Goal: Information Seeking & Learning: Check status

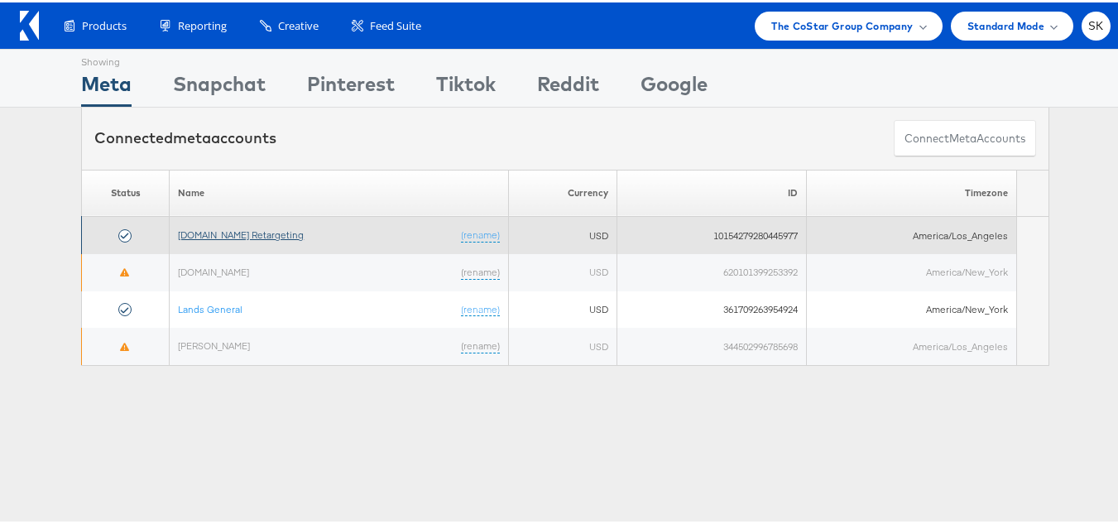
click at [276, 232] on link "Apartments.com Retargeting" at bounding box center [241, 232] width 126 height 12
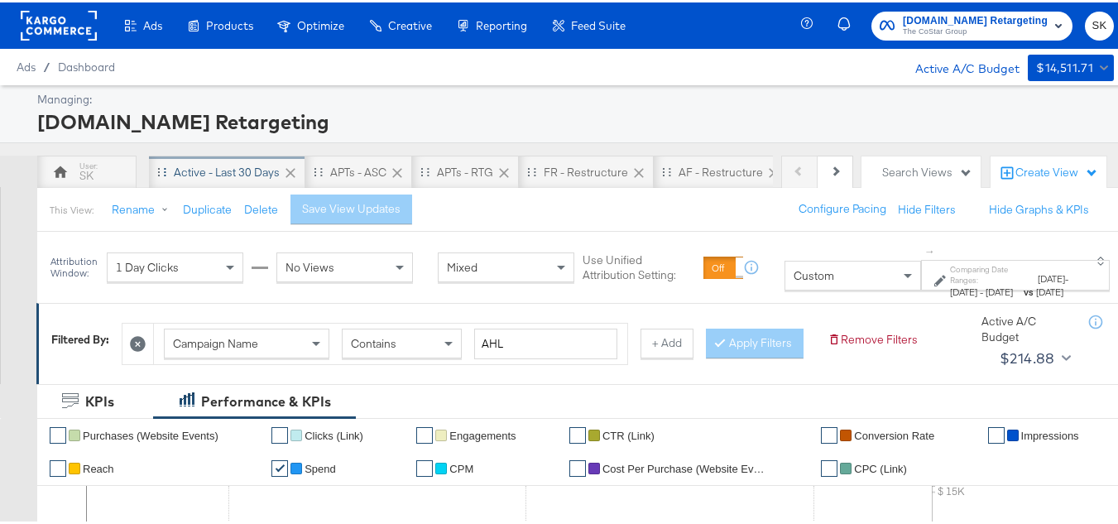
click at [225, 166] on div "Active - Last 30 Days" at bounding box center [227, 170] width 106 height 16
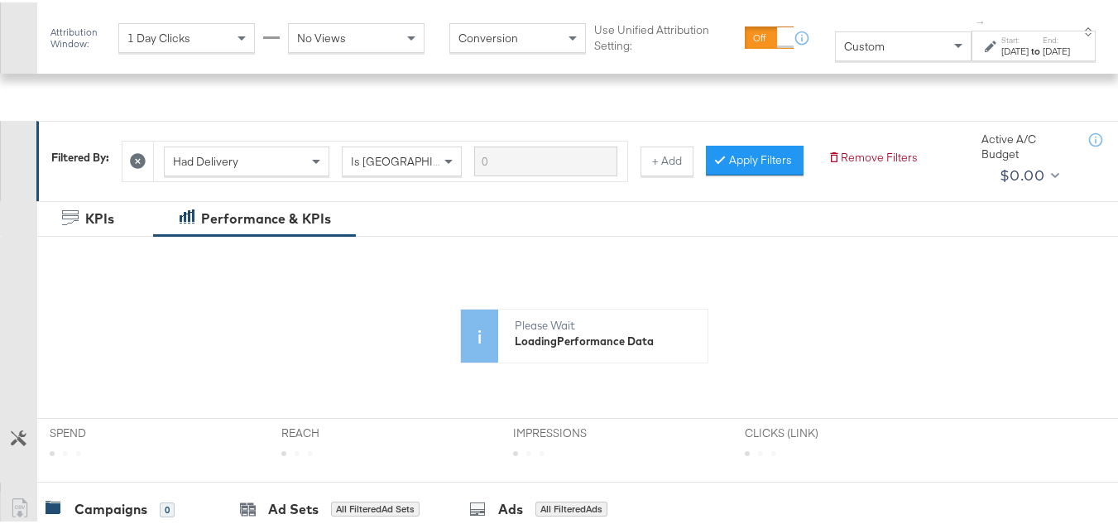
scroll to position [331, 0]
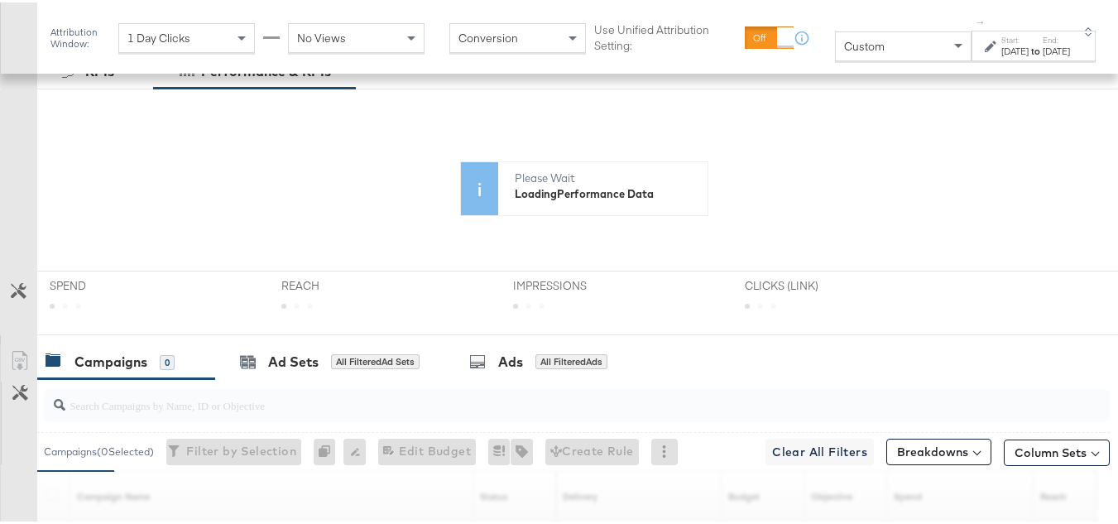
click at [844, 41] on span "Custom" at bounding box center [864, 43] width 41 height 15
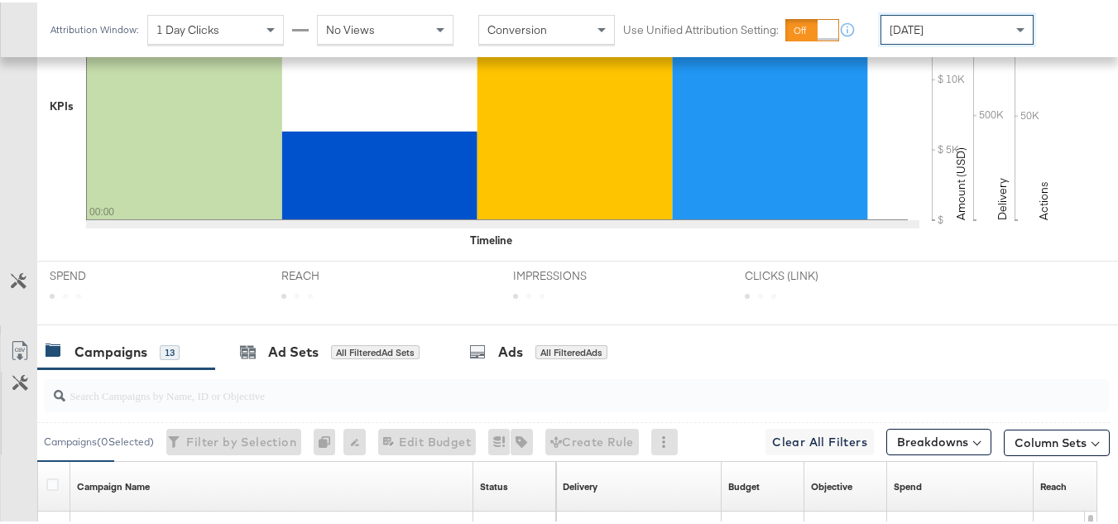
scroll to position [744, 0]
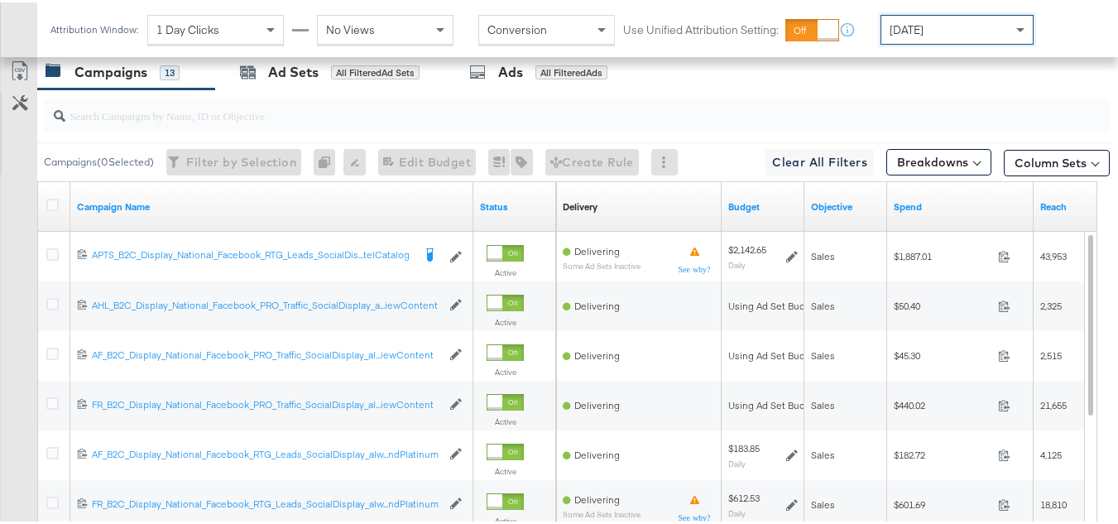
click at [205, 123] on input "search" at bounding box center [540, 106] width 950 height 32
paste input "APTS_B2C_Display_National_Facebook_RTG_Leads_SocialDisplay_Retargeting_Diamond_…"
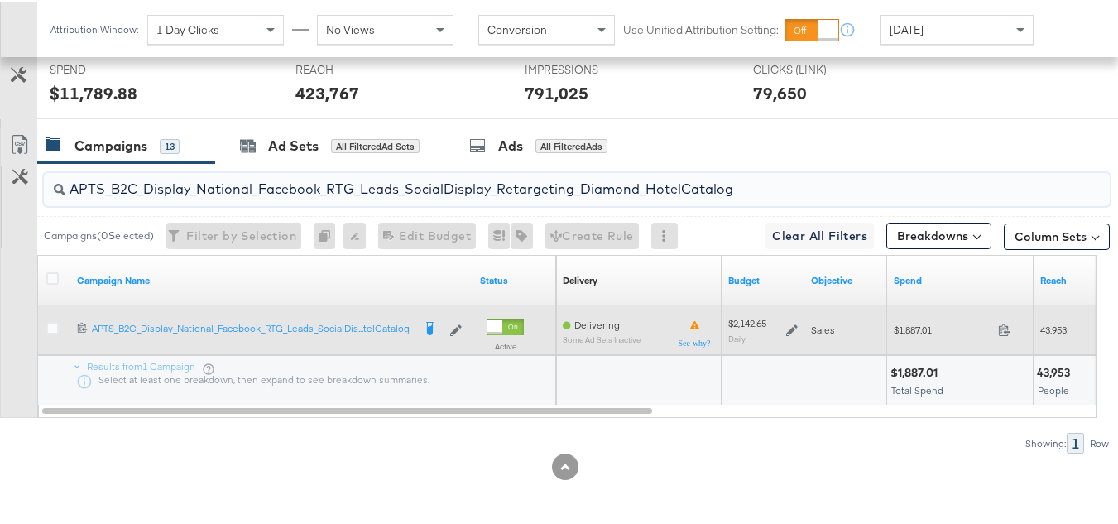
click at [896, 321] on span "$1,887.01" at bounding box center [943, 327] width 98 height 12
copy div "$1,887.01"
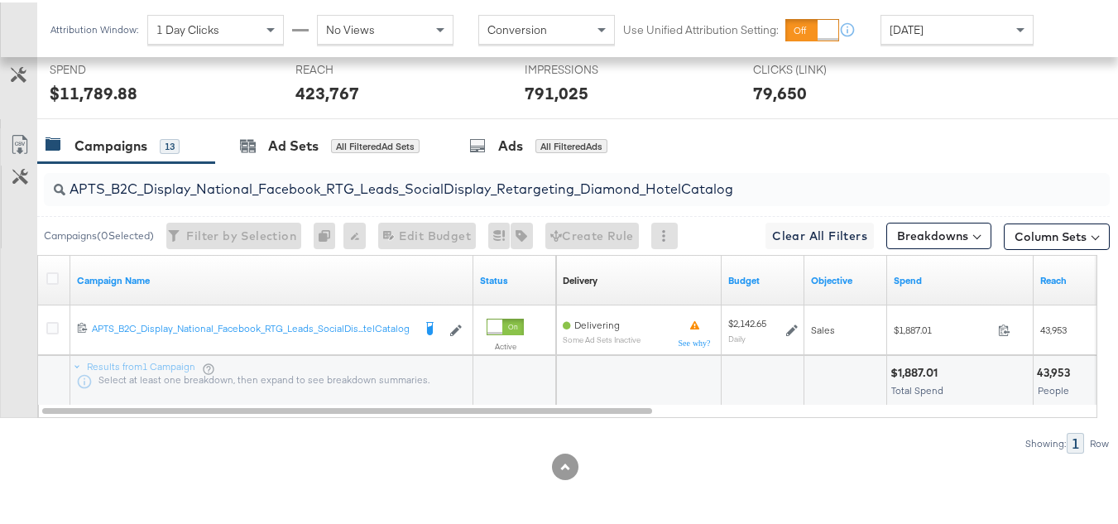
click at [294, 197] on div "APTS_B2C_Display_National_Facebook_RTG_Leads_SocialDisplay_Retargeting_Diamond_…" at bounding box center [577, 187] width 1066 height 33
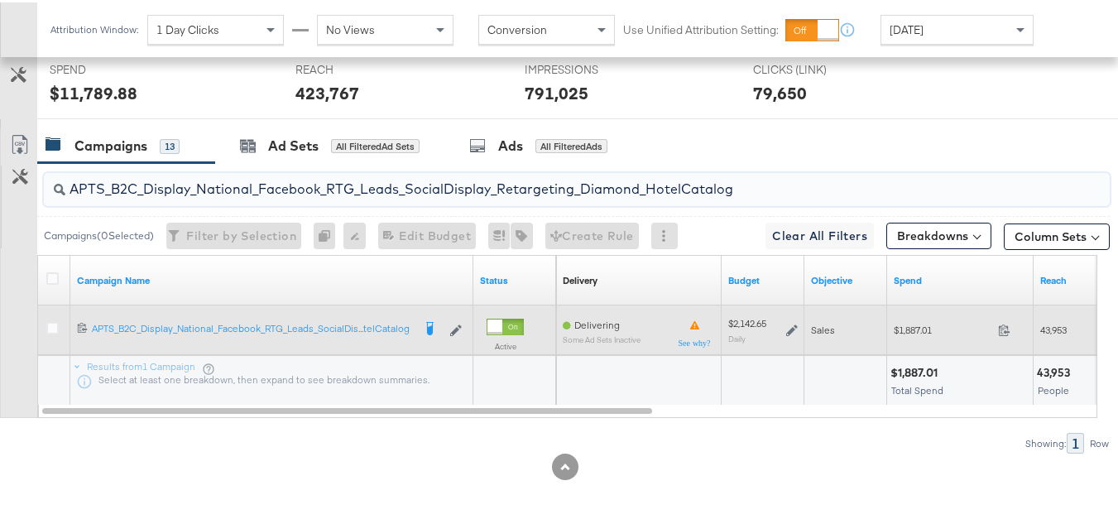
paste input "alwayson_Retargeting_DARE24_DiamondPlatinum"
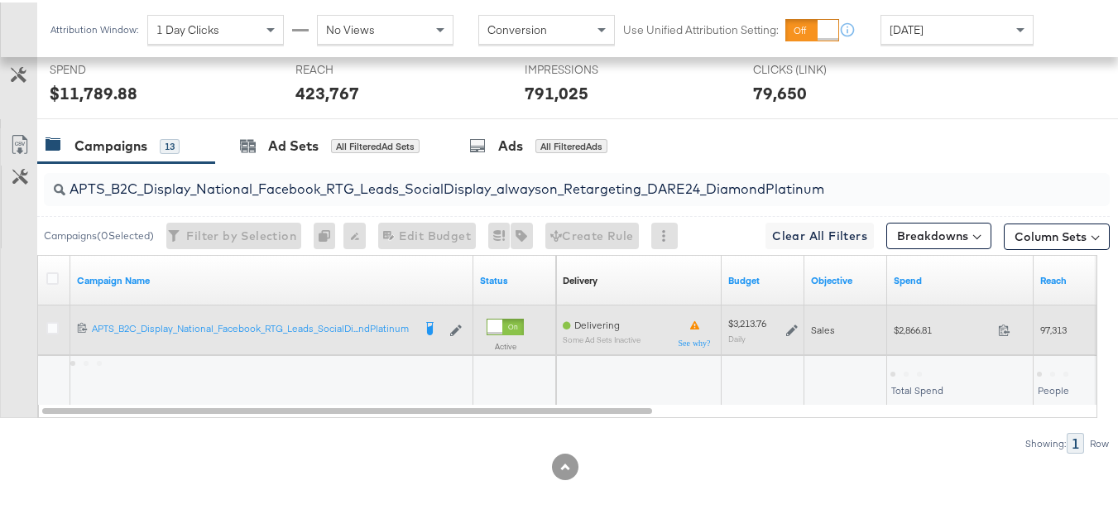
click at [921, 334] on span "$2,866.81" at bounding box center [943, 327] width 98 height 12
copy div "$2,866.81"
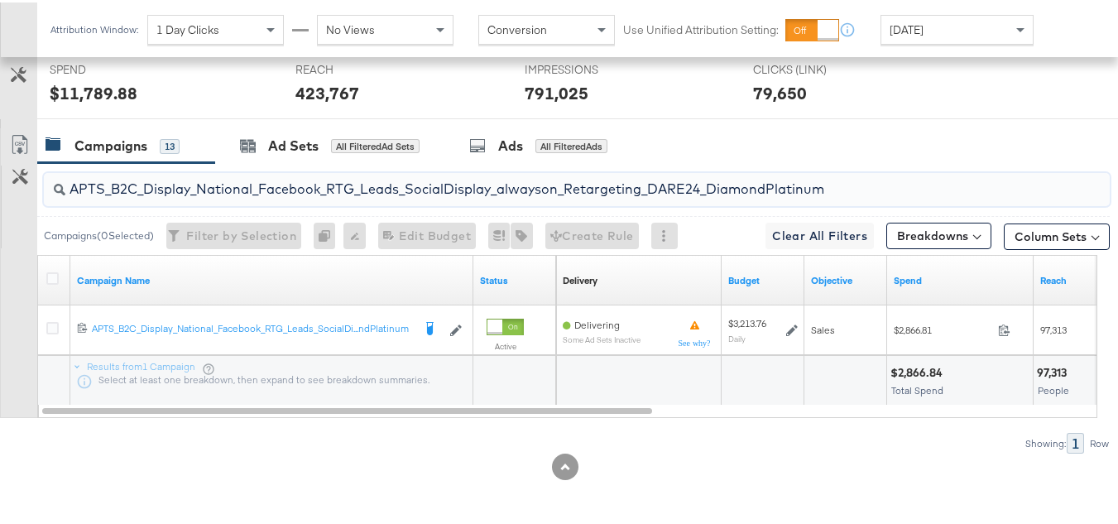
click at [296, 187] on input "APTS_B2C_Display_National_Facebook_RTG_Leads_SocialDisplay_alwayson_Retargeting…" at bounding box center [540, 180] width 950 height 32
paste input "FR_B2C_Display_National_Facebook_RTG_Leads_SocialDisplay_alwayson_Retargeting_FR"
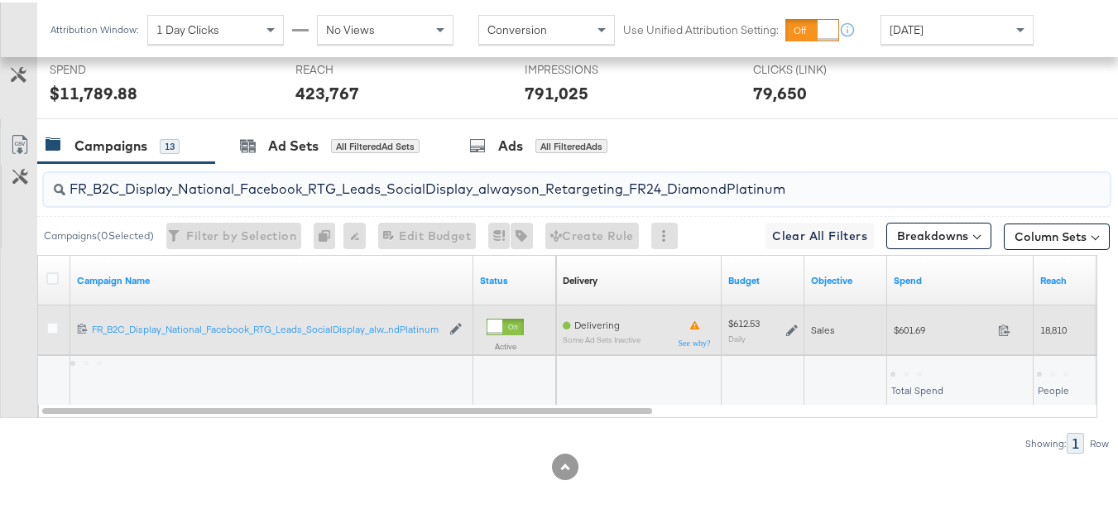
click at [916, 338] on div "$601.69 601.69" at bounding box center [960, 328] width 147 height 26
copy div "$601.69"
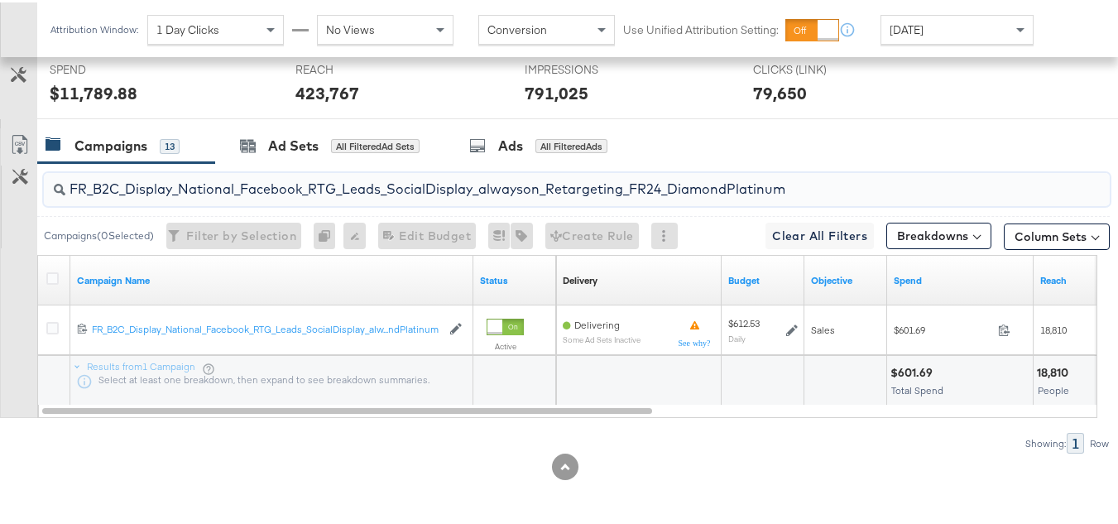
click at [401, 188] on input "FR_B2C_Display_National_Facebook_RTG_Leads_SocialDisplay_alwayson_Retargeting_F…" at bounding box center [540, 180] width 950 height 32
paste input "AF_B2C_Display_National_Facebook_RTG_Leads_SocialDisplay_alwayson_Retargeting_AF"
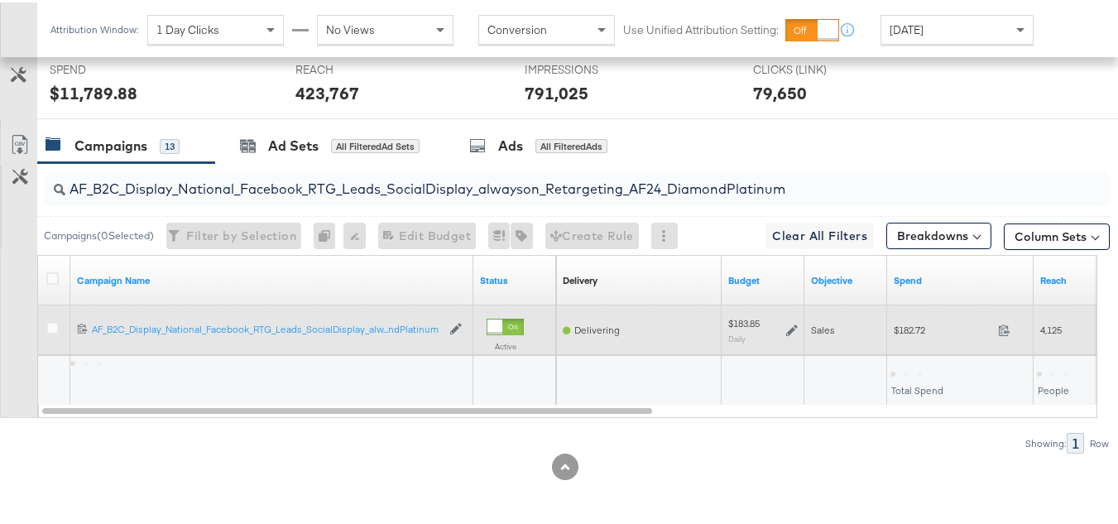
click at [914, 332] on span "$182.72" at bounding box center [943, 327] width 98 height 12
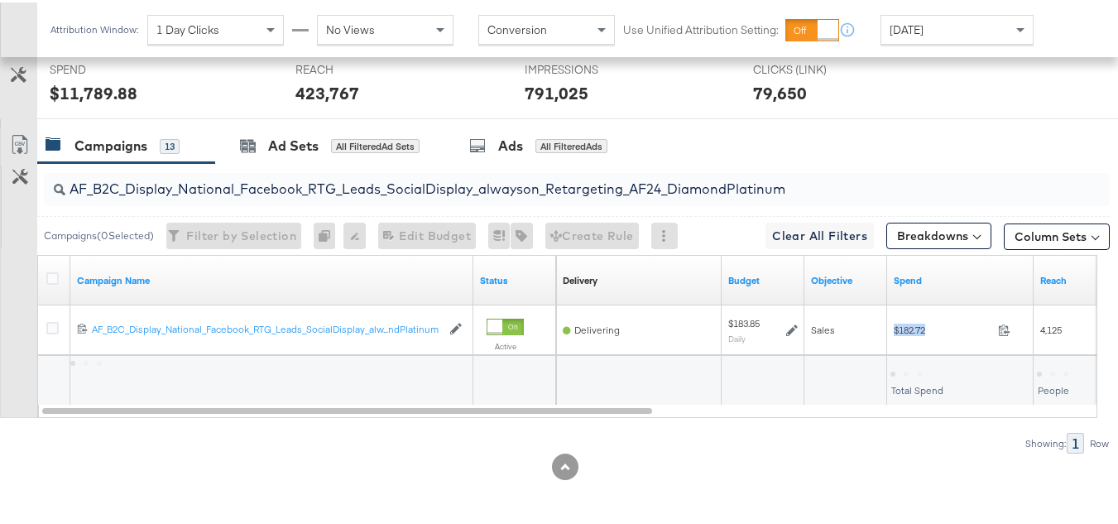
copy div "$182.72"
click at [359, 186] on input "AF_B2C_Display_National_Facebook_RTG_Leads_SocialDisplay_alwayson_Retargeting_A…" at bounding box center [540, 180] width 950 height 32
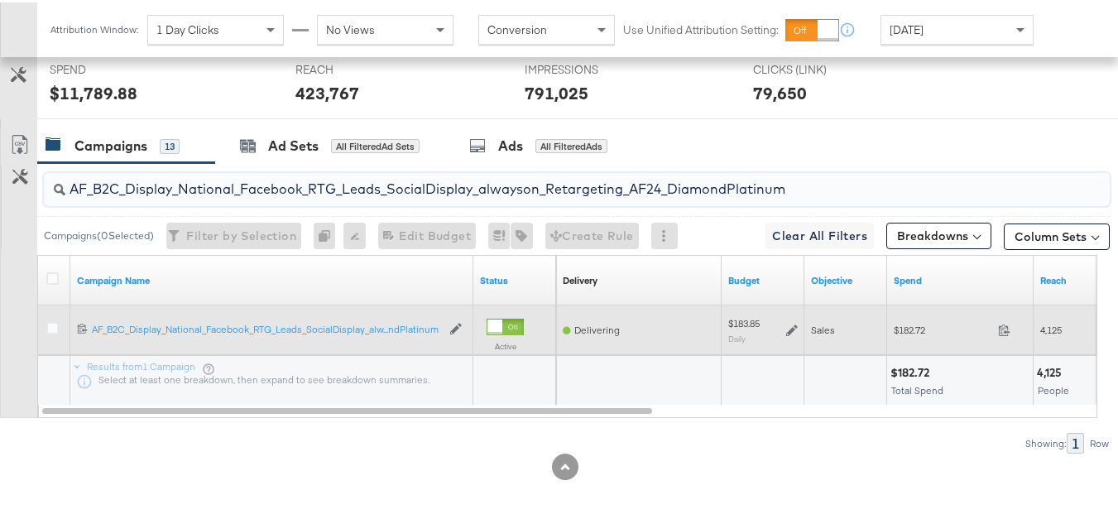
paste input "HL_B2C_Display_National_Facebook_RTG_Leads_SocialDisplay_alwayson_Retargeting_A…"
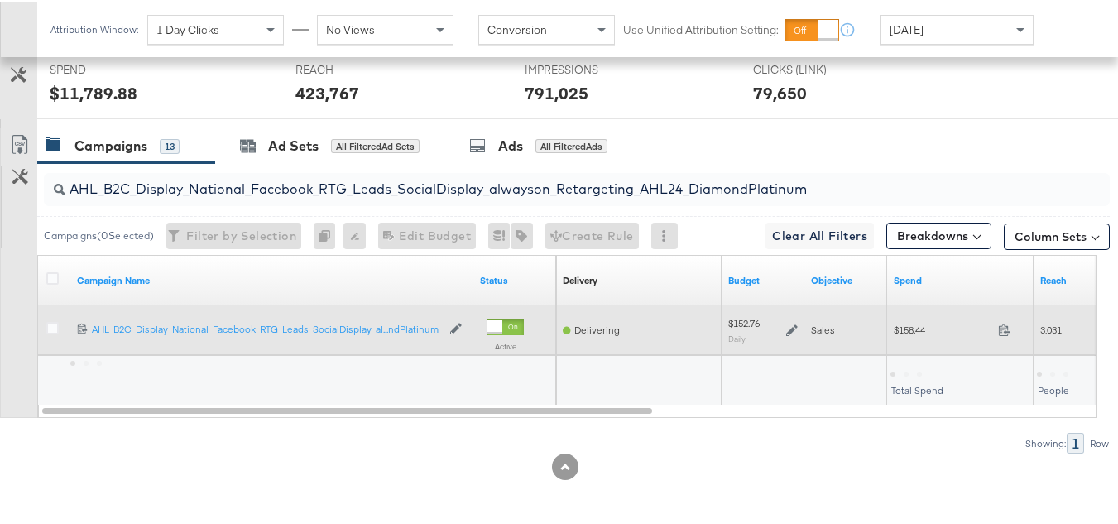
click at [911, 329] on span "$158.44" at bounding box center [943, 327] width 98 height 12
copy div "$158.44"
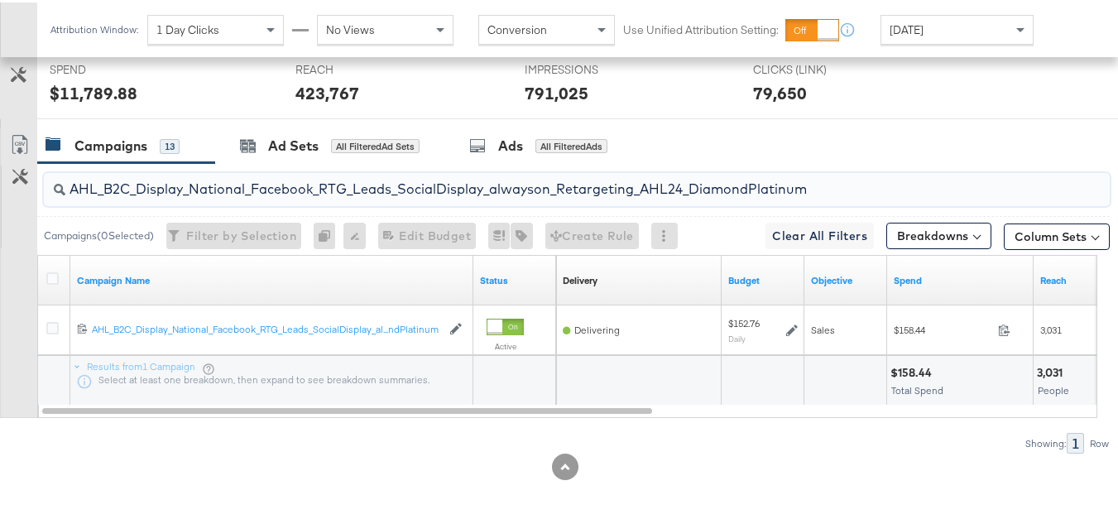
click at [397, 180] on input "AHL_B2C_Display_National_Facebook_RTG_Leads_SocialDisplay_alwayson_Retargeting_…" at bounding box center [540, 180] width 950 height 32
paste input "PTS_B2C_Display_National_Facebook_PRO_Traffic_SocialDisplay_alwayson_ASC_DARE24…"
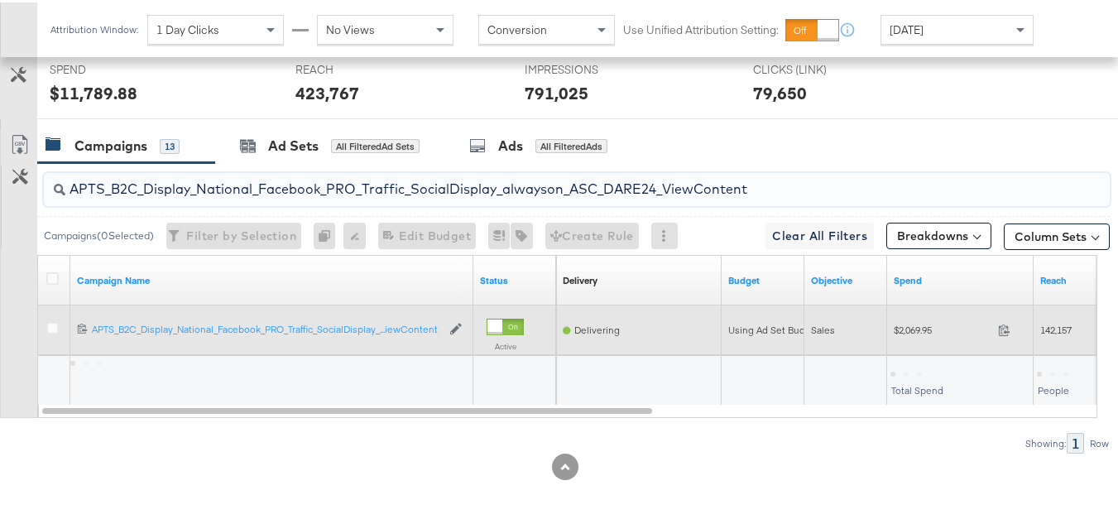
click at [937, 333] on span "$2,069.95" at bounding box center [943, 327] width 98 height 12
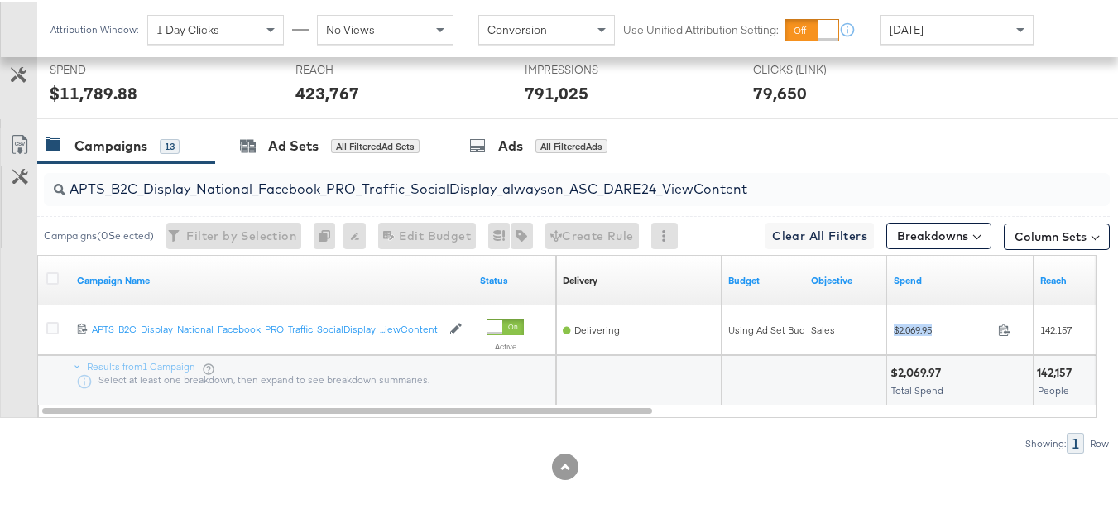
copy div "$2,069.95"
click at [369, 192] on input "APTS_B2C_Display_National_Facebook_PRO_Traffic_SocialDisplay_alwayson_ASC_DARE2…" at bounding box center [540, 180] width 950 height 32
click at [781, 185] on input "APTS_B2C_Display_National_Facebook_PRO_Traffic_SocialDisplay_alwayson_ASC_DARE2…" at bounding box center [540, 180] width 950 height 32
paste input "Leads_SocialDisplay_alwayson_ASC_DARE24_Purchase"
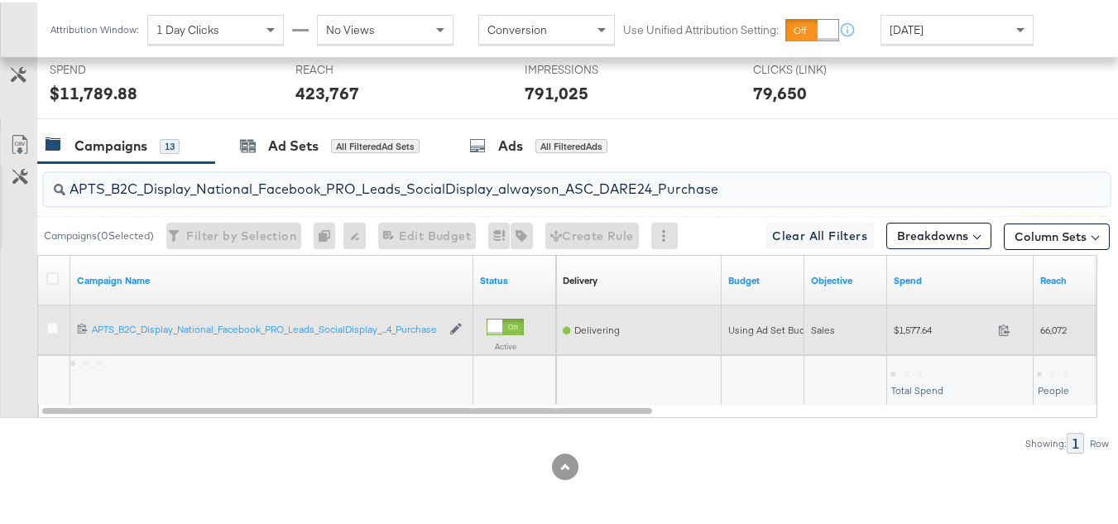
click at [904, 329] on span "$1,577.64" at bounding box center [943, 327] width 98 height 12
copy div "$1,577.64"
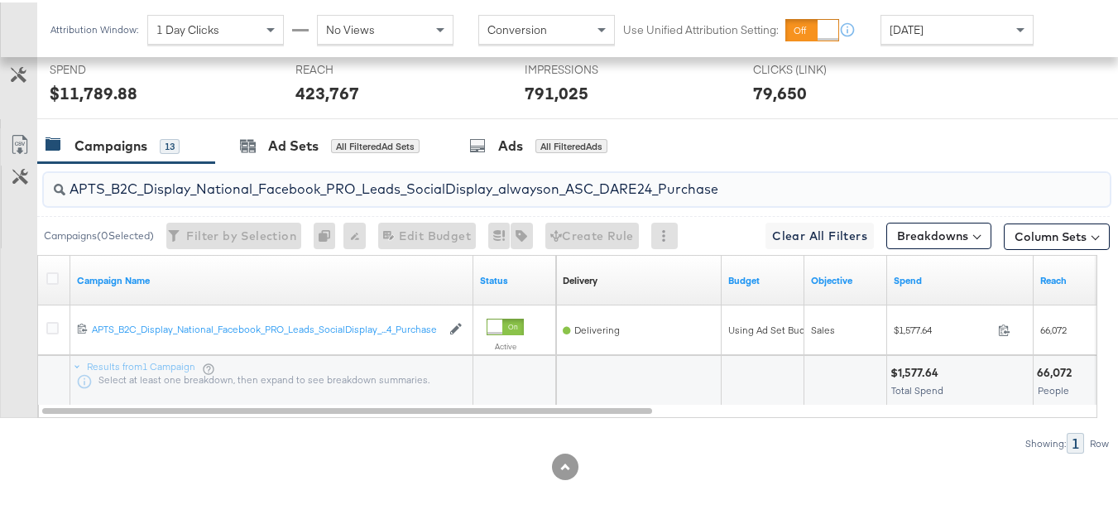
click at [401, 180] on input "APTS_B2C_Display_National_Facebook_PRO_Leads_SocialDisplay_alwayson_ASC_DARE24_…" at bounding box center [540, 180] width 950 height 32
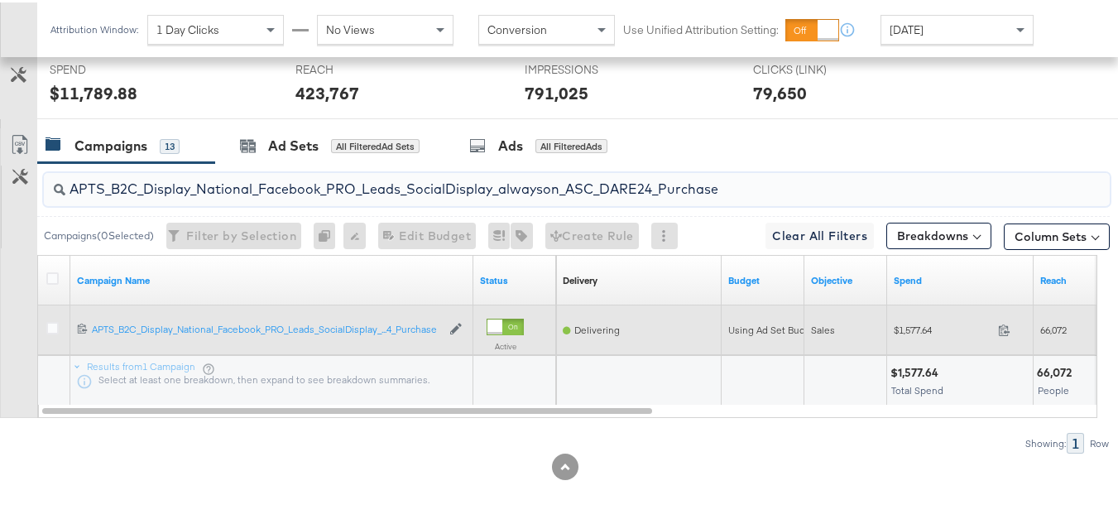
paste input "F_B2C_Display_National_Facebook_PRO_Traffic_SocialDisplay_alwayson_ASC_AF24_Vie…"
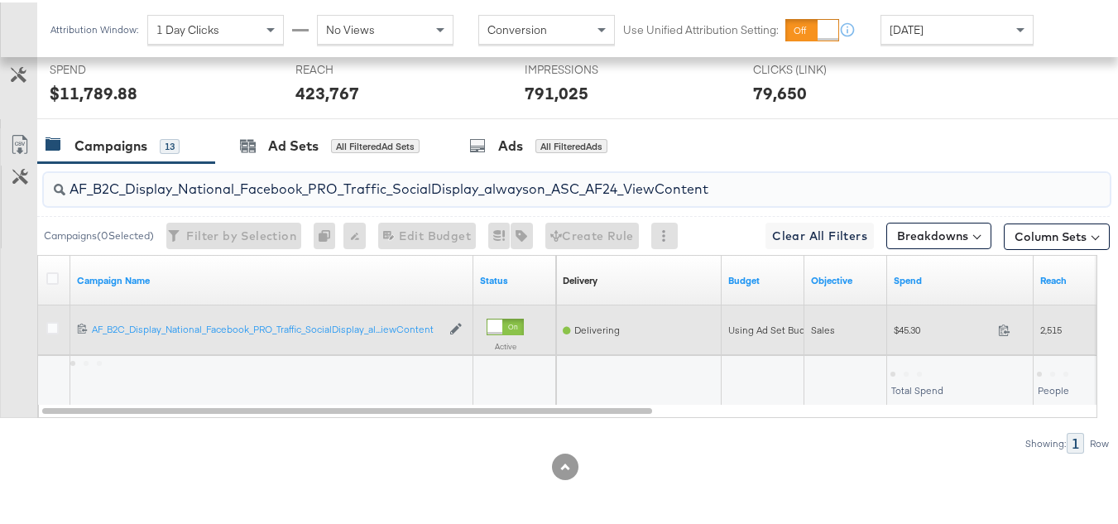
click at [921, 328] on span "$45.30" at bounding box center [943, 327] width 98 height 12
copy div "$45.30"
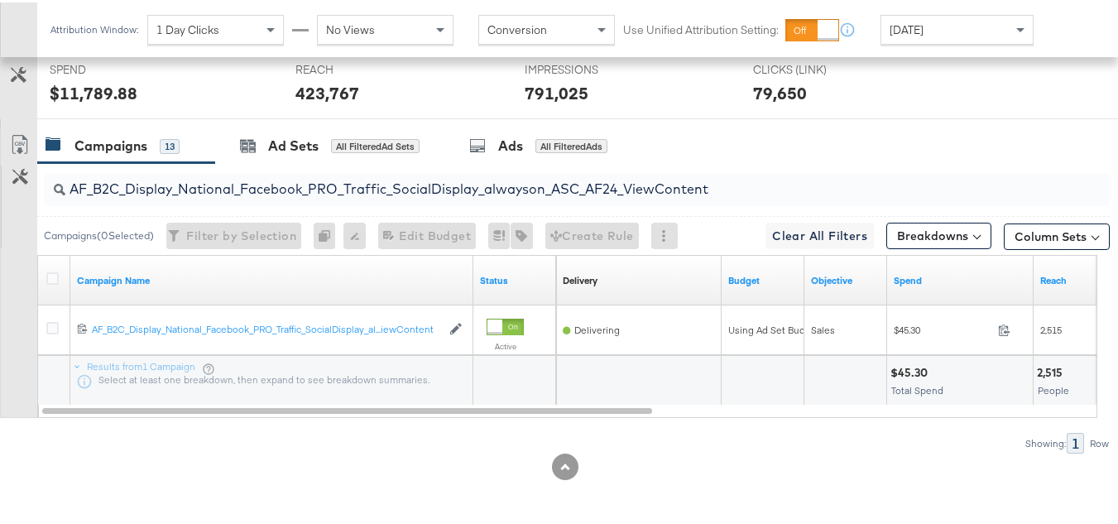
click at [382, 171] on input "AF_B2C_Display_National_Facebook_PRO_Traffic_SocialDisplay_alwayson_ASC_AF24_Vi…" at bounding box center [540, 180] width 950 height 32
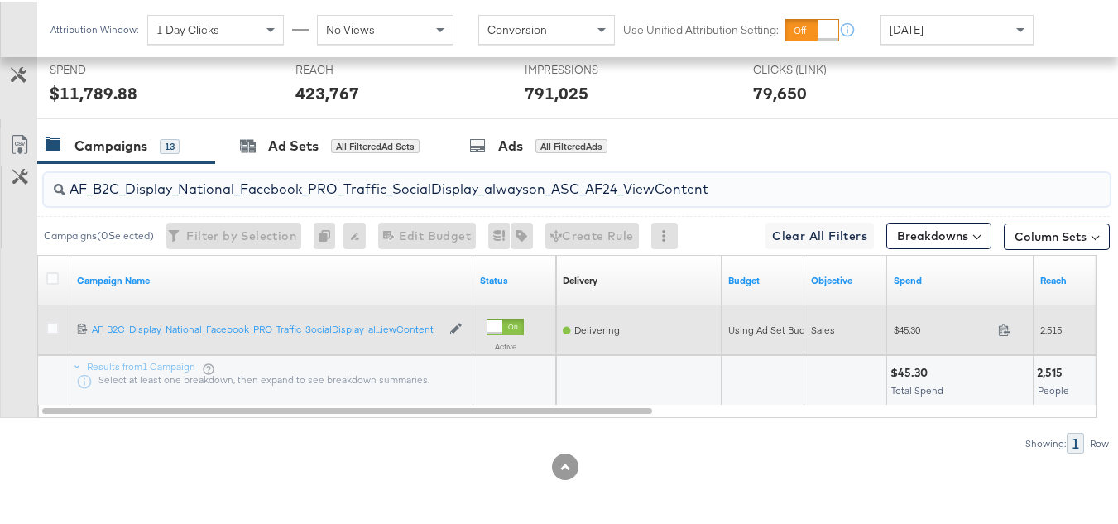
paste input "FR_B2C_Display_National_Facebook_PRO_Traffic_SocialDisplay_alwayson_ASC_FR"
click at [893, 330] on div "$440.02 440.02" at bounding box center [960, 328] width 147 height 26
copy div "$440.02"
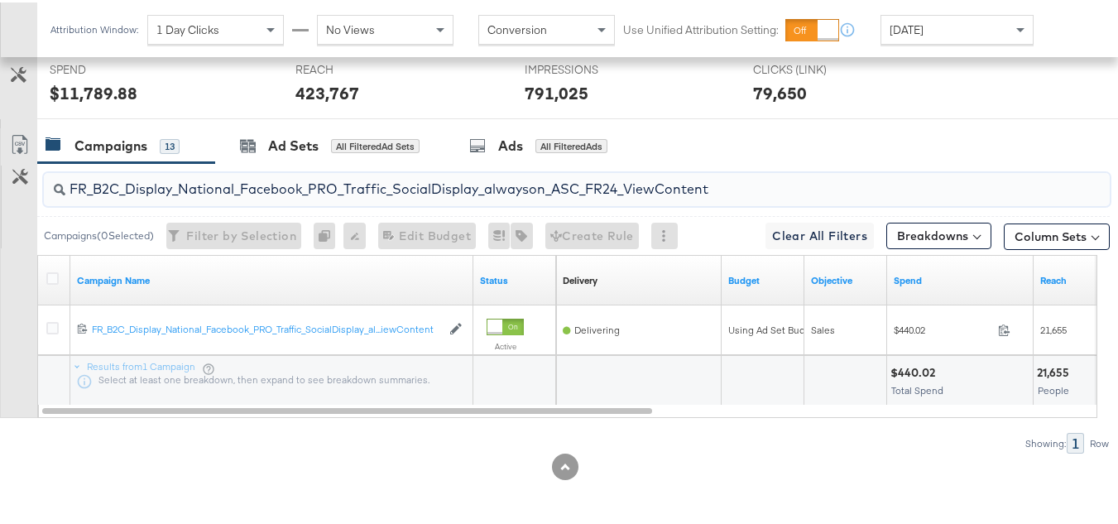
click at [387, 179] on input "FR_B2C_Display_National_Facebook_PRO_Traffic_SocialDisplay_alwayson_ASC_FR24_Vi…" at bounding box center [540, 180] width 950 height 32
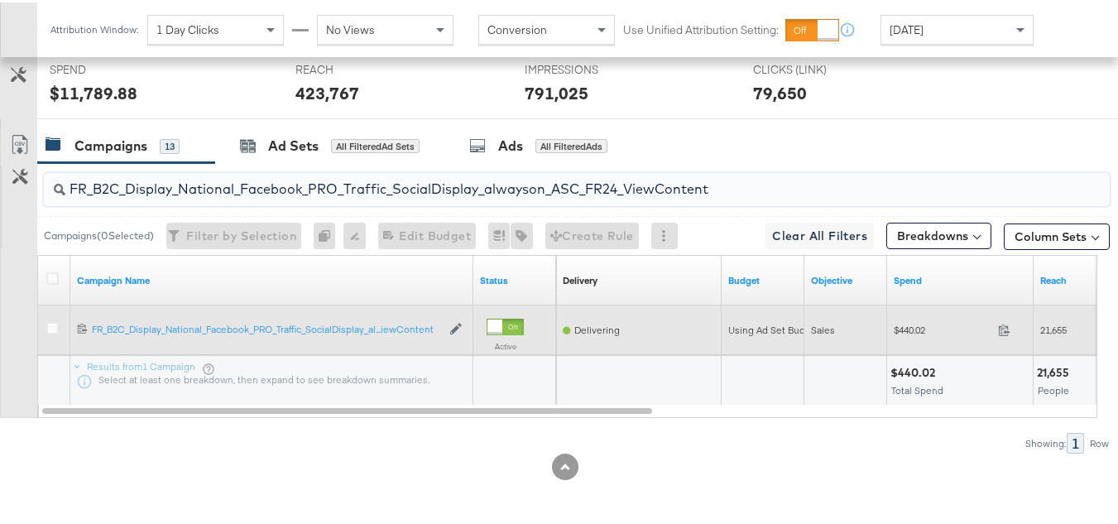
paste input "AHL_B2C_Display_National_Facebook_PRO_Traffic_SocialDisplay_alwayson_ASC_AHL"
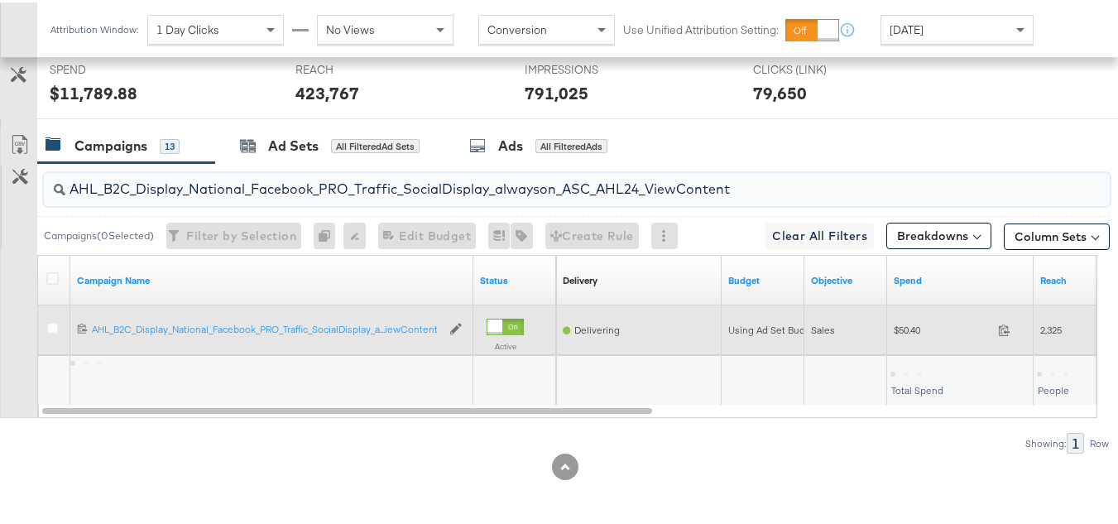
type input "AHL_B2C_Display_National_Facebook_PRO_Traffic_SocialDisplay_alwayson_ASC_AHL24_…"
click at [910, 338] on div "$50.40 50.4" at bounding box center [960, 328] width 147 height 26
copy div "$50.40"
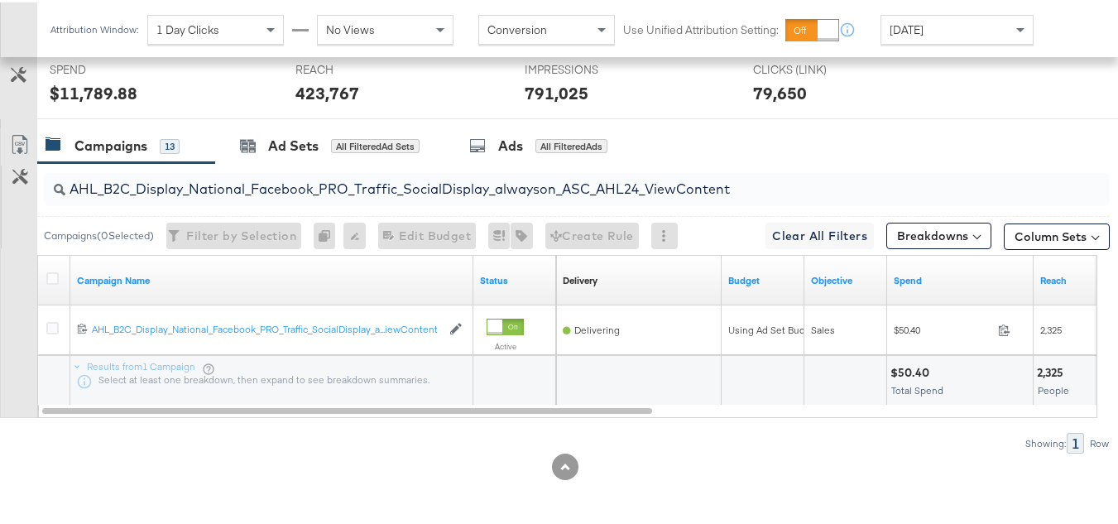
click at [907, 392] on span "Total Spend" at bounding box center [918, 388] width 52 height 12
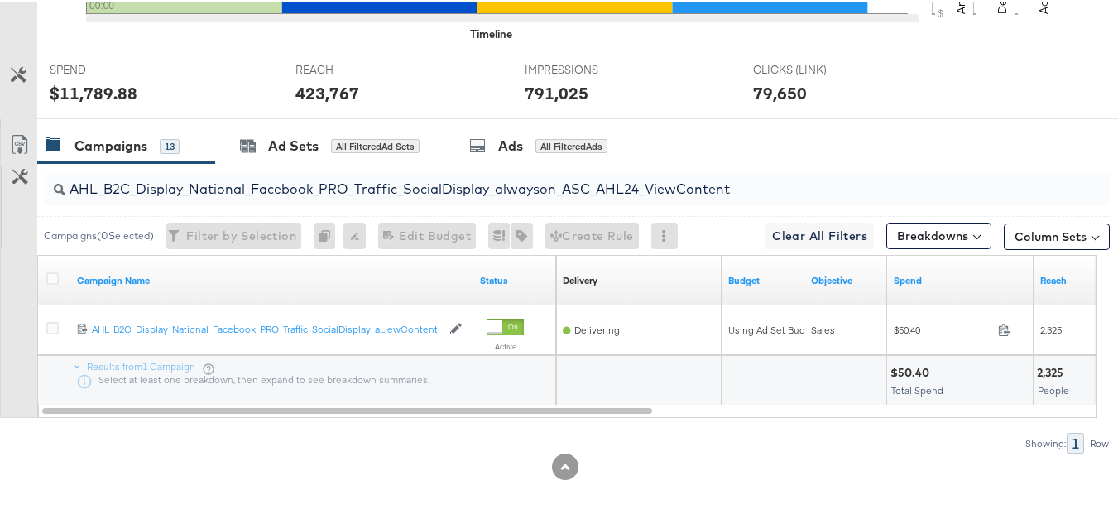
scroll to position [0, 0]
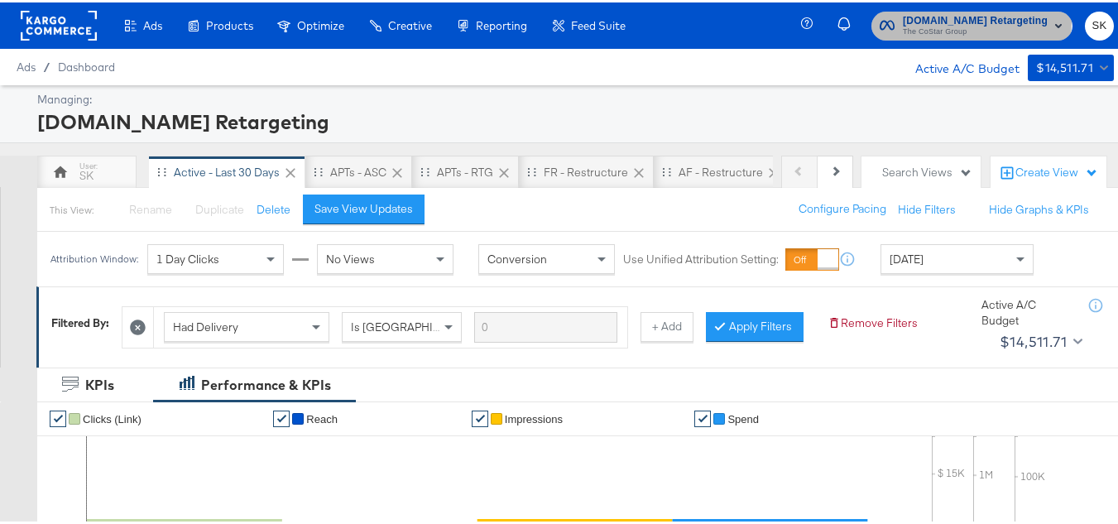
click at [924, 18] on span "Apartments.com Retargeting" at bounding box center [975, 18] width 145 height 17
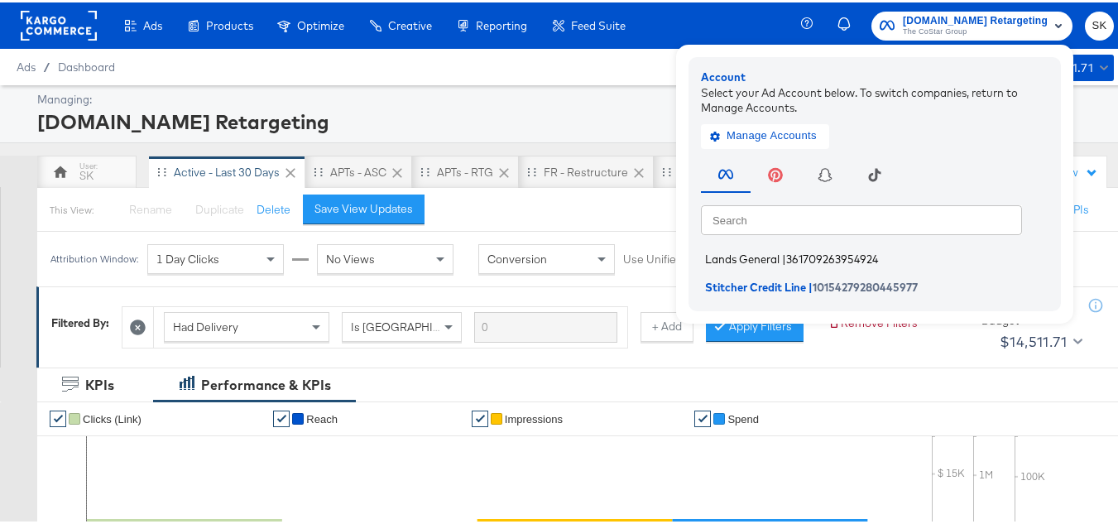
click at [724, 262] on span "Lands General" at bounding box center [742, 256] width 74 height 13
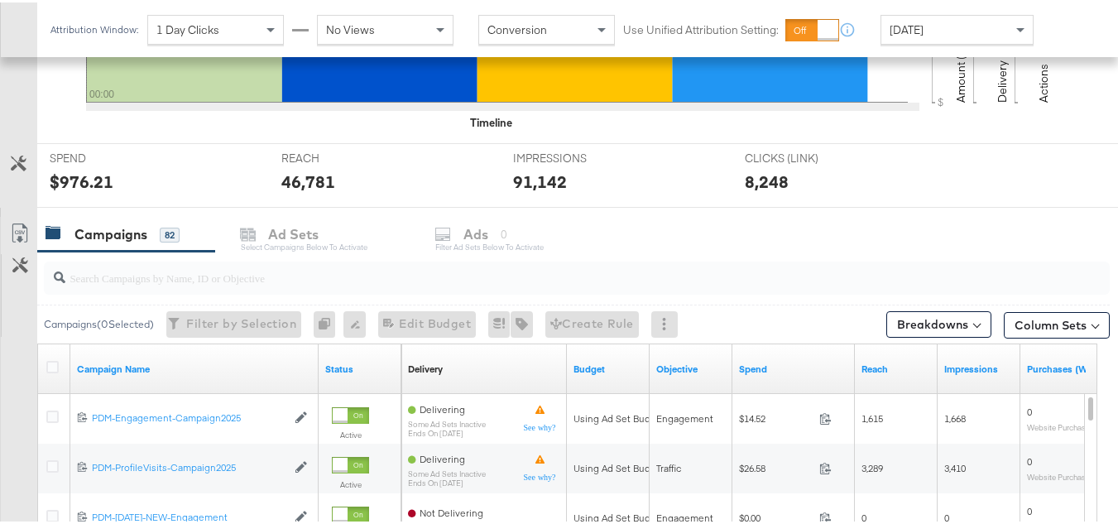
scroll to position [662, 0]
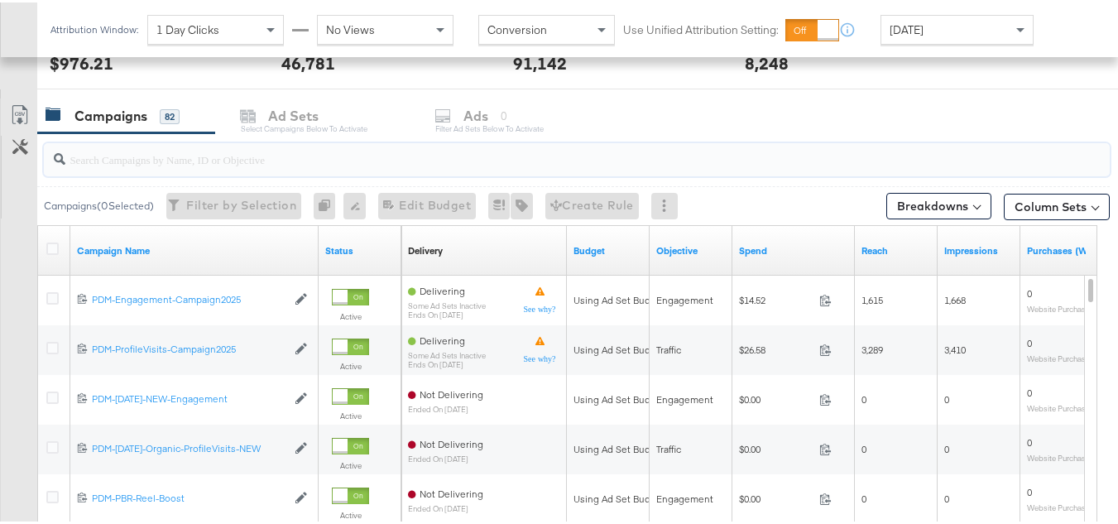
click at [301, 156] on input "search" at bounding box center [540, 150] width 950 height 32
paste input "B2C_LAND_KC_RT_Sig_24"
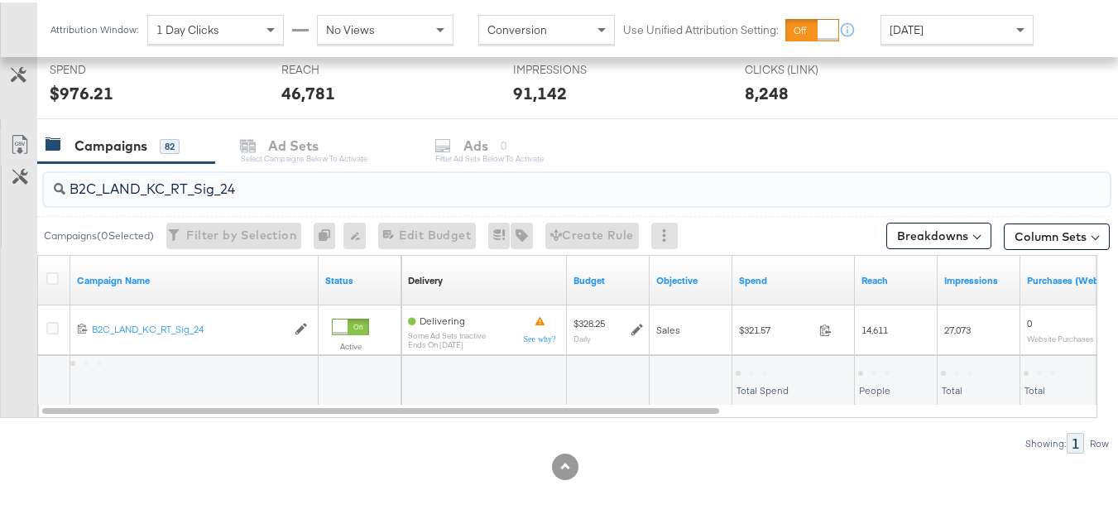
scroll to position [632, 0]
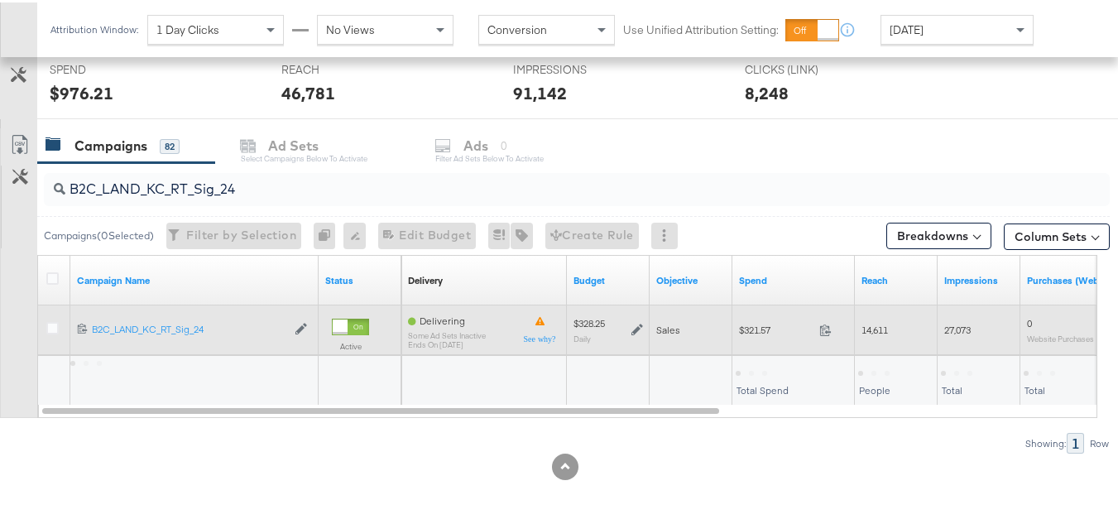
click at [757, 333] on span "$321.57" at bounding box center [776, 327] width 74 height 12
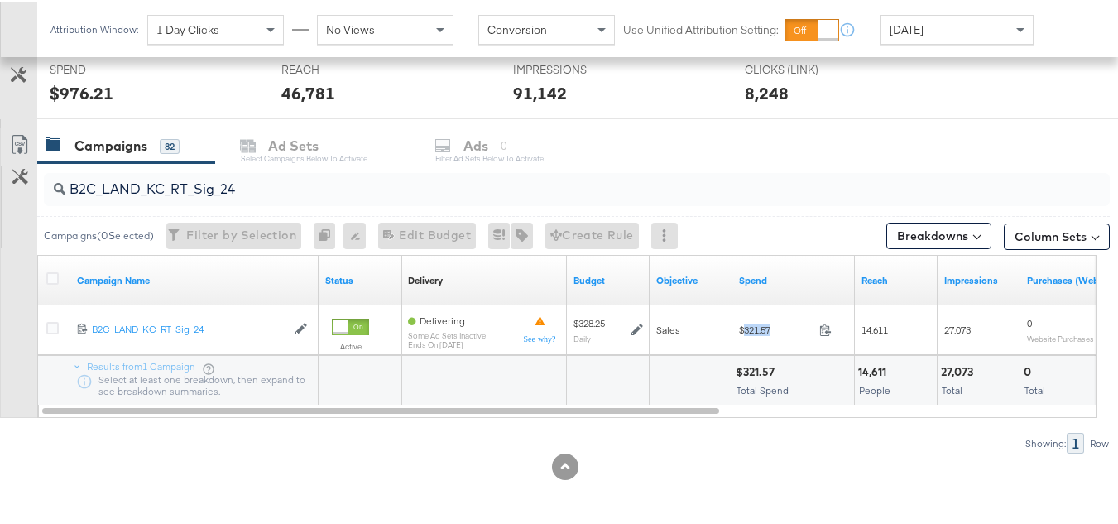
copy span "321.57"
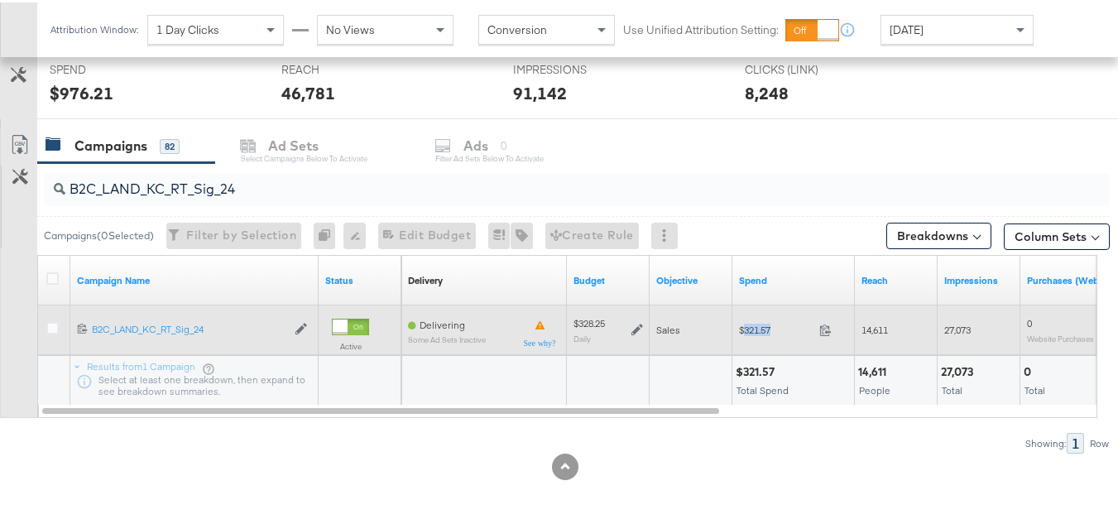
click at [747, 330] on span "$321.57" at bounding box center [776, 327] width 74 height 12
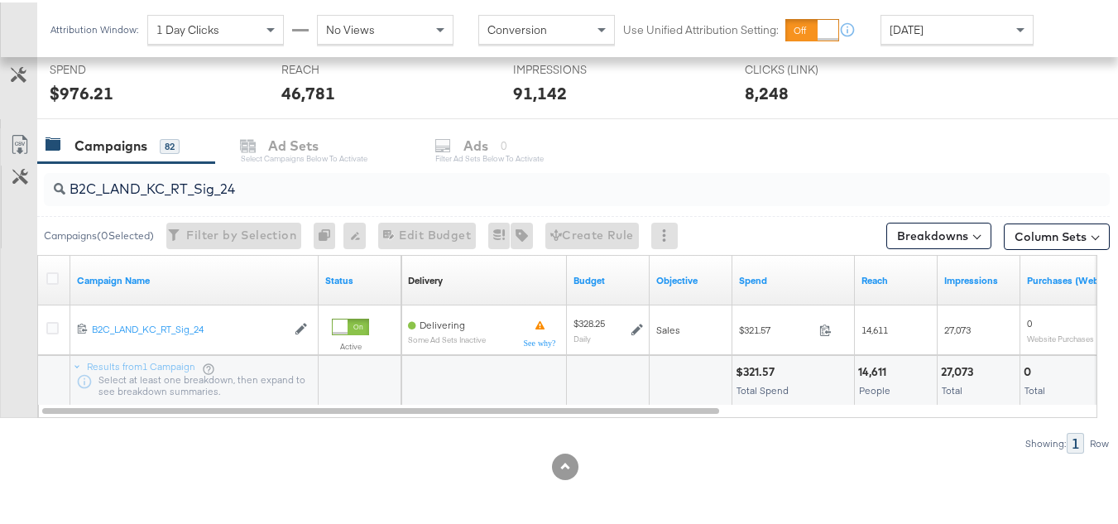
click at [303, 180] on input "B2C_LAND_KC_RT_Sig_24" at bounding box center [540, 180] width 950 height 32
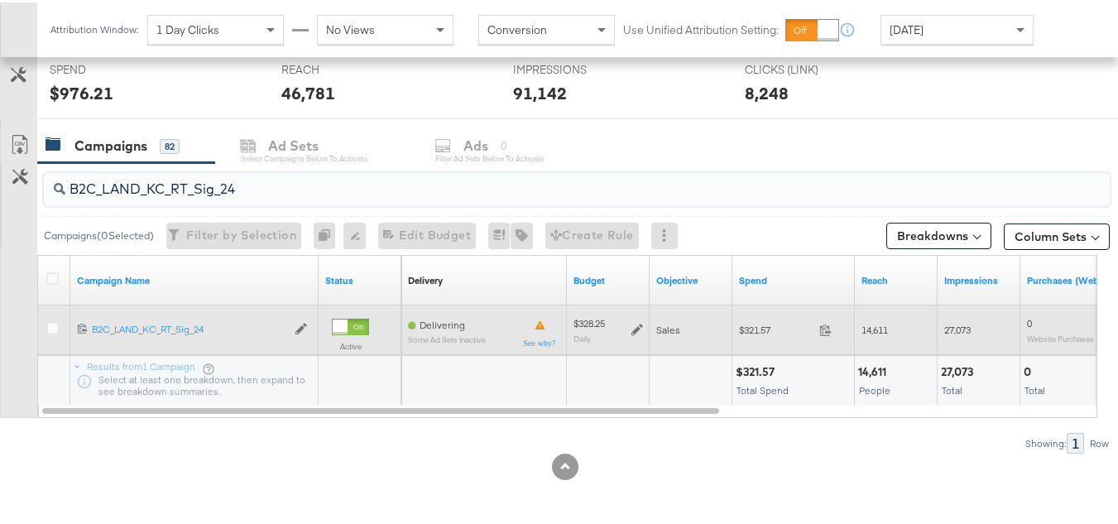
paste input "B_Ecommerce_KC_Retargeting_LW&LOA_Traffic"
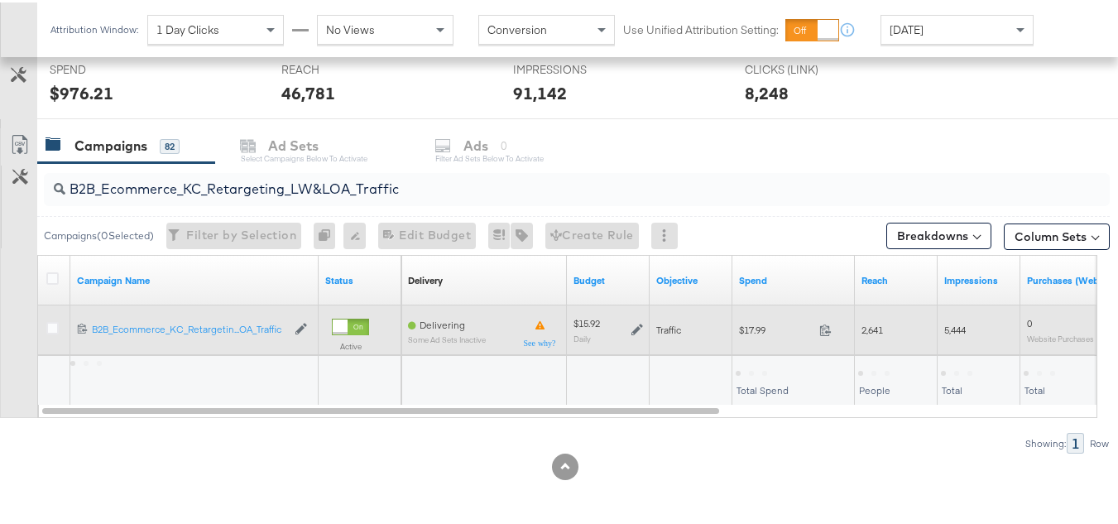
click at [760, 337] on div "$17.99 17.99" at bounding box center [794, 328] width 123 height 26
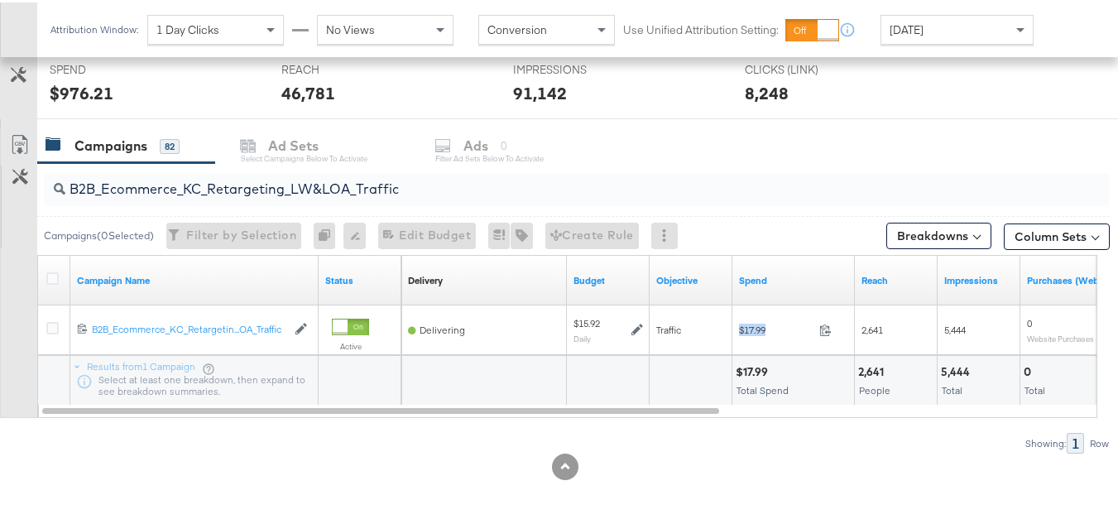
copy div "$17.99"
click at [357, 185] on input "B2B_Ecommerce_KC_Retargeting_LW&LOA_Traffic" at bounding box center [540, 180] width 950 height 32
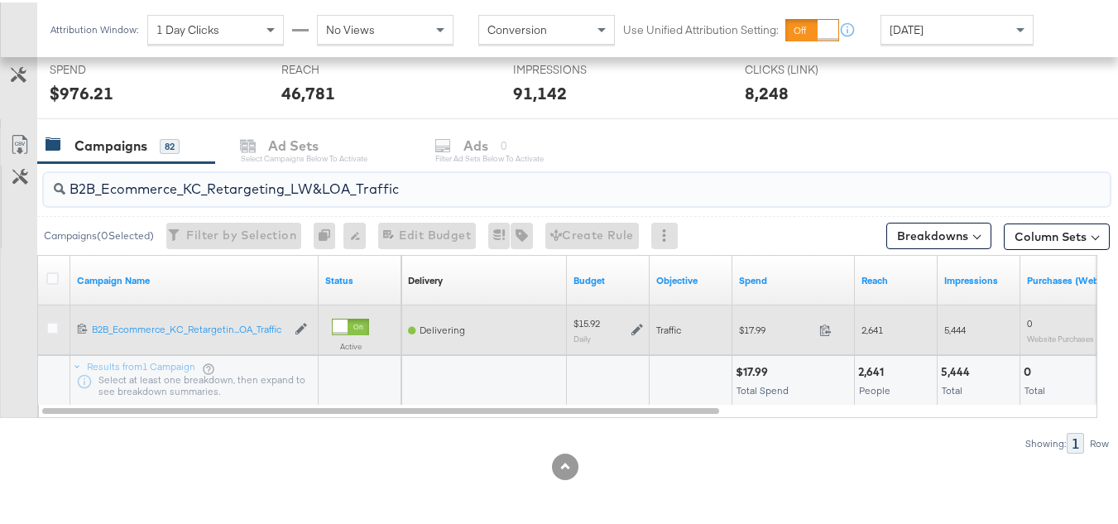
paste input "KC_Retargeting_Prospects & Clients_Conversions"
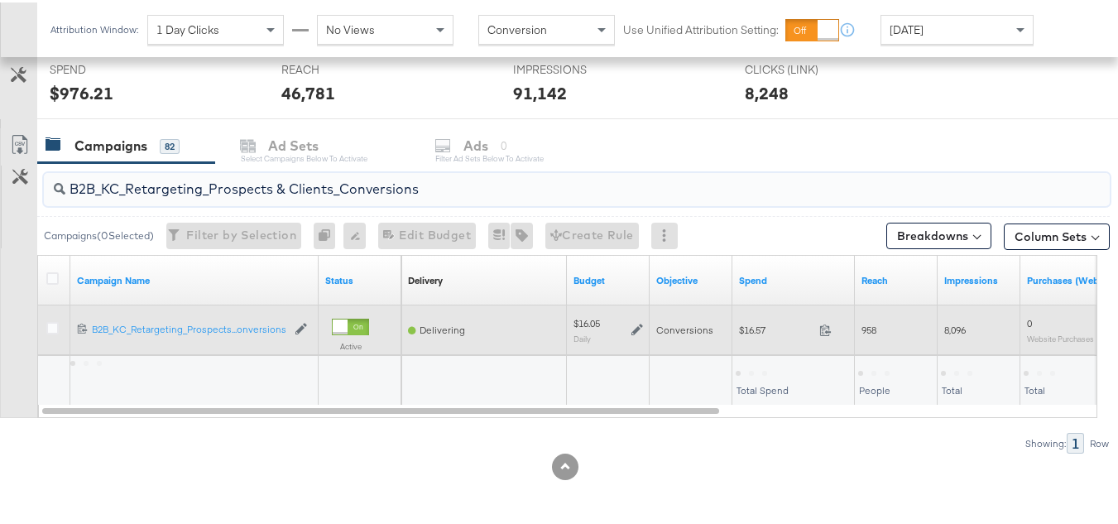
click at [751, 320] on div "$16.57 16.57" at bounding box center [794, 328] width 123 height 26
copy div "$16.57"
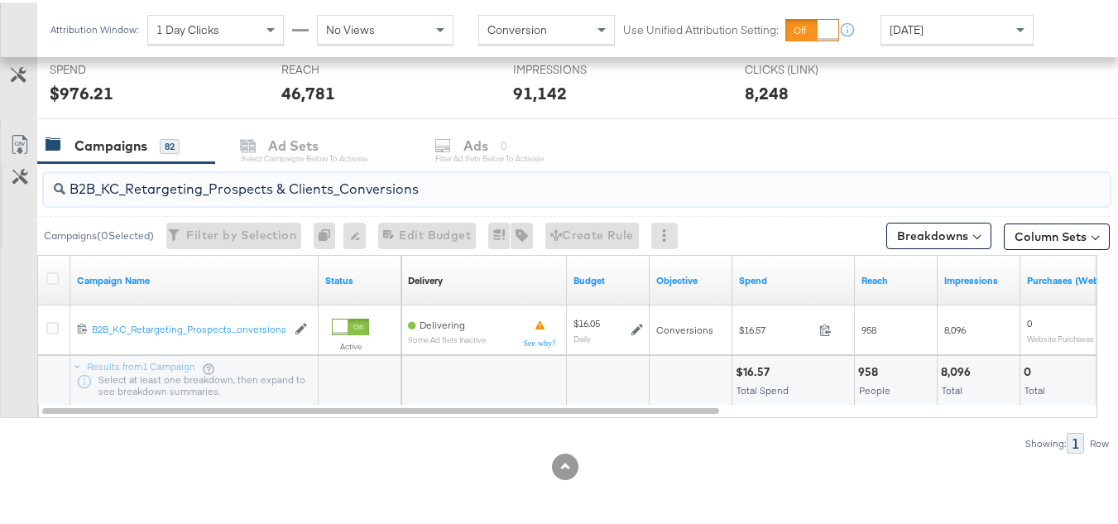
click at [368, 174] on input "B2B_KC_Retargeting_Prospects & Clients_Conversions" at bounding box center [540, 180] width 950 height 32
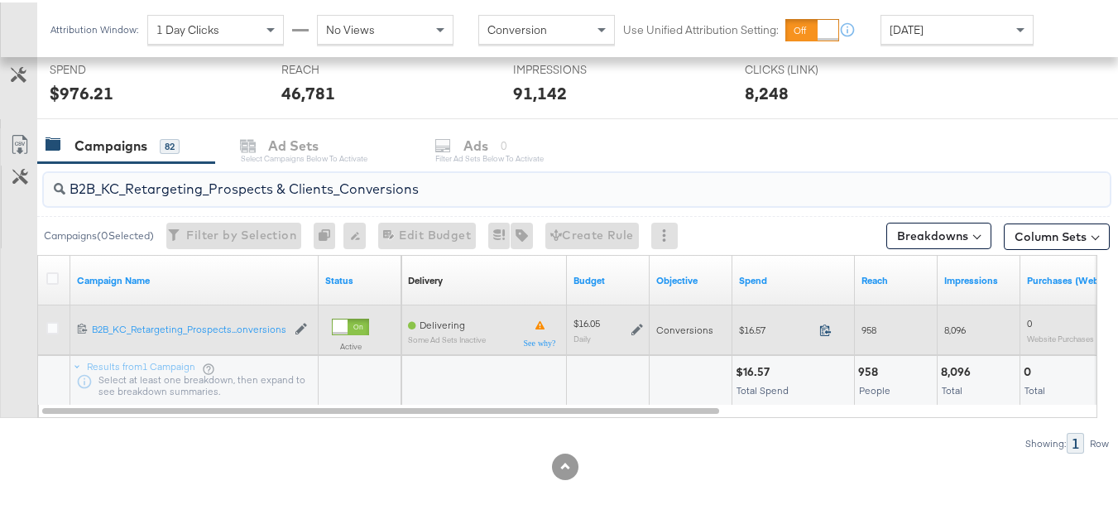
paste input "C_LAND_KC_Pros_Sig"
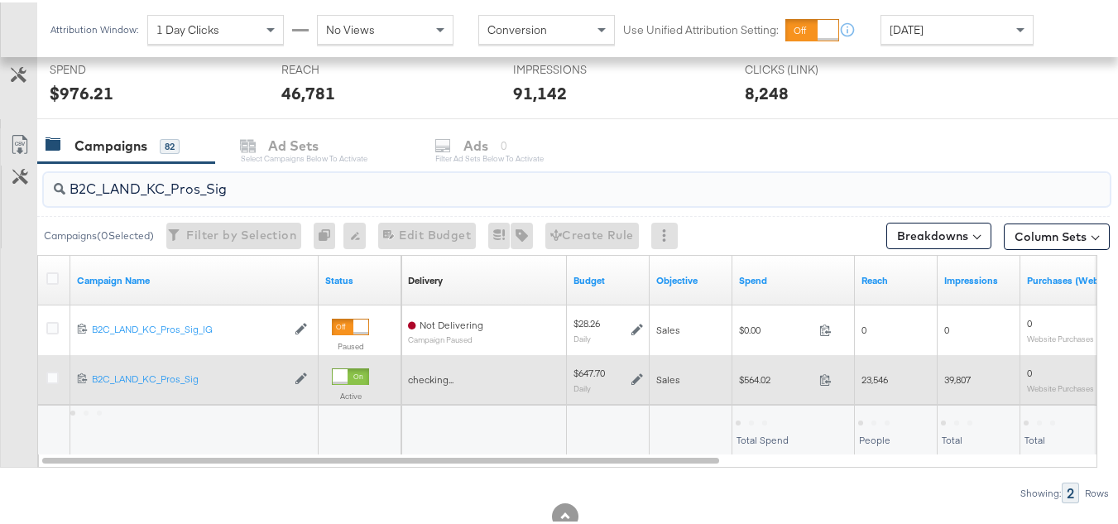
type input "B2C_LAND_KC_Pros_Sig"
click at [751, 374] on span "$564.02" at bounding box center [776, 377] width 74 height 12
copy div "$564.02"
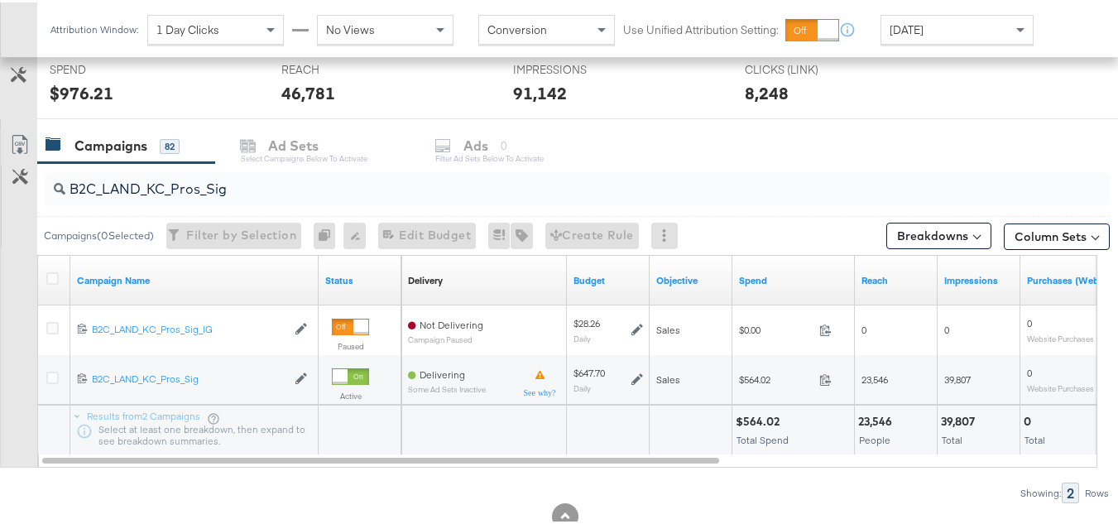
click at [814, 438] on div "Total Spend" at bounding box center [793, 438] width 115 height 12
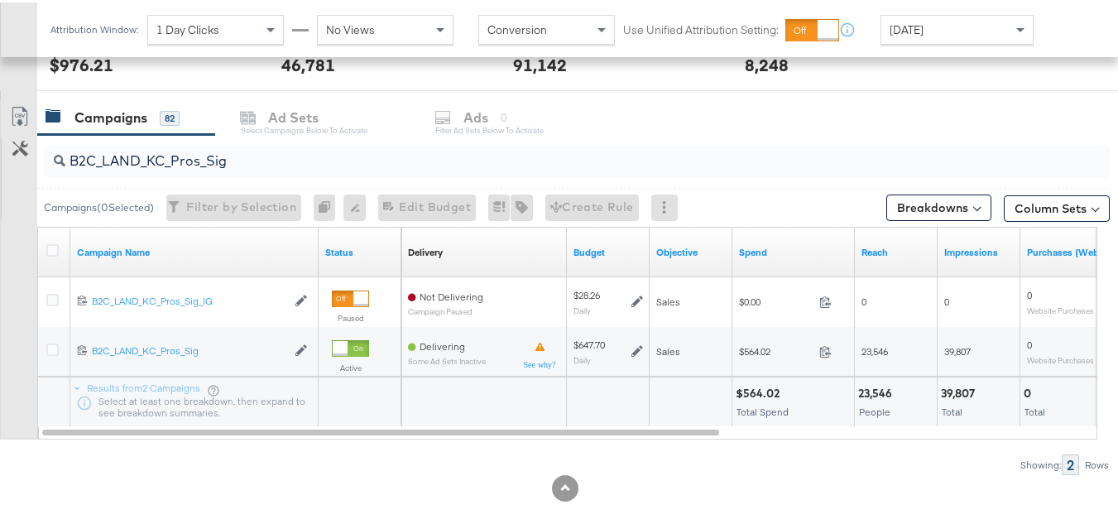
scroll to position [0, 0]
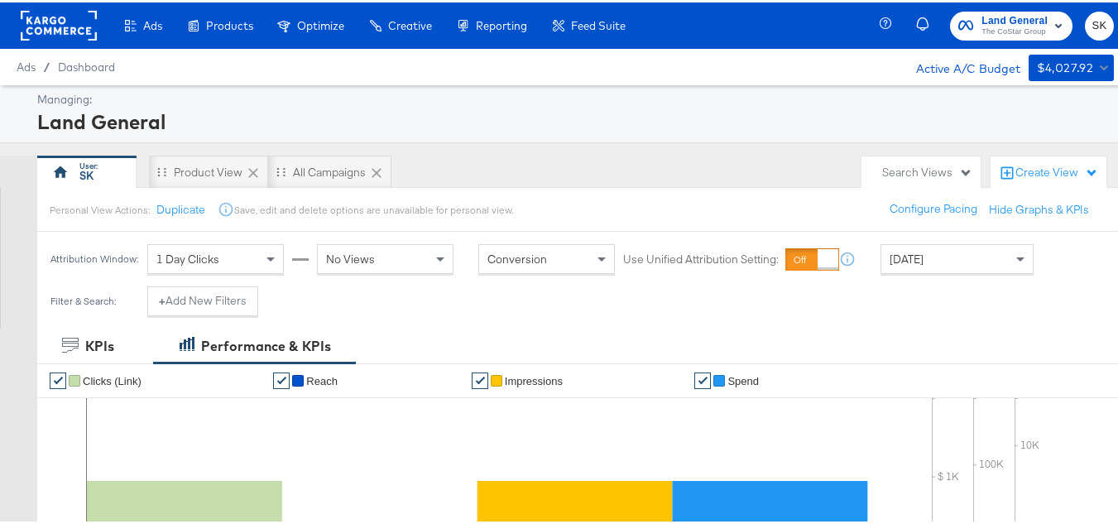
click at [78, 17] on rect at bounding box center [59, 23] width 76 height 30
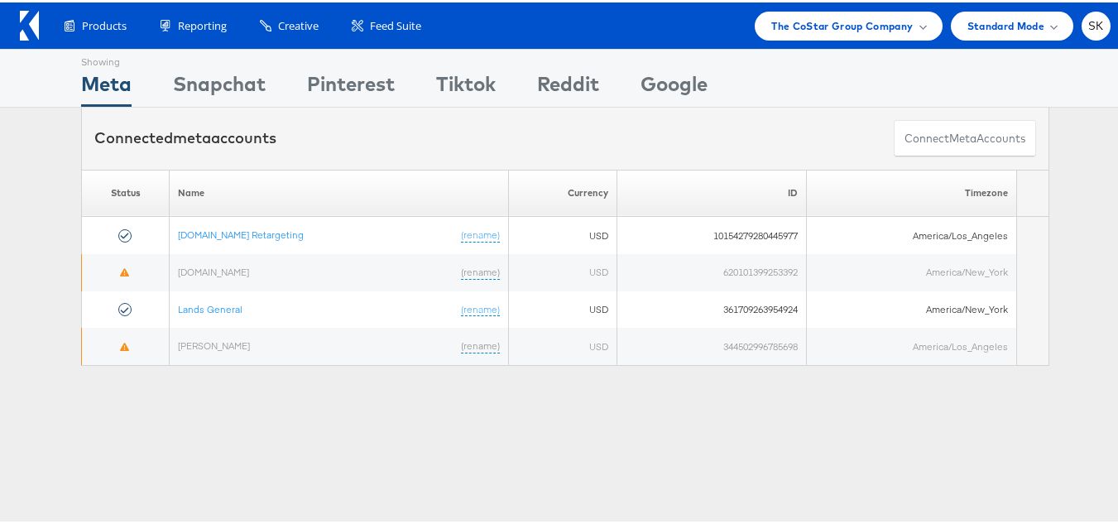
click at [1102, 14] on div "Products Product Catalogs Enhance Your Product Catalog, Map Them to Publishers,…" at bounding box center [565, 23] width 1131 height 46
click at [1089, 18] on span "SK" at bounding box center [1097, 23] width 16 height 11
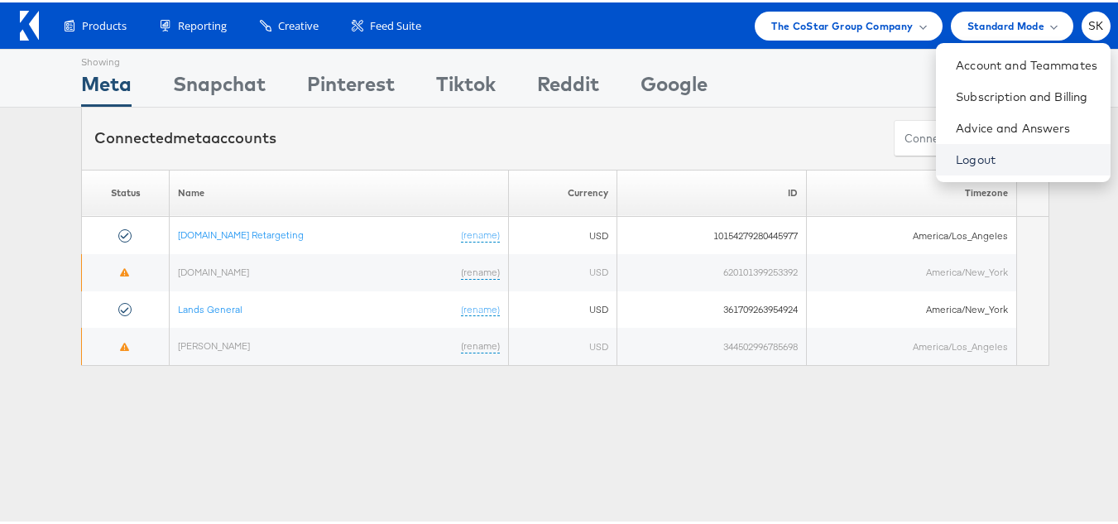
click at [956, 159] on link "Logout" at bounding box center [1027, 157] width 142 height 17
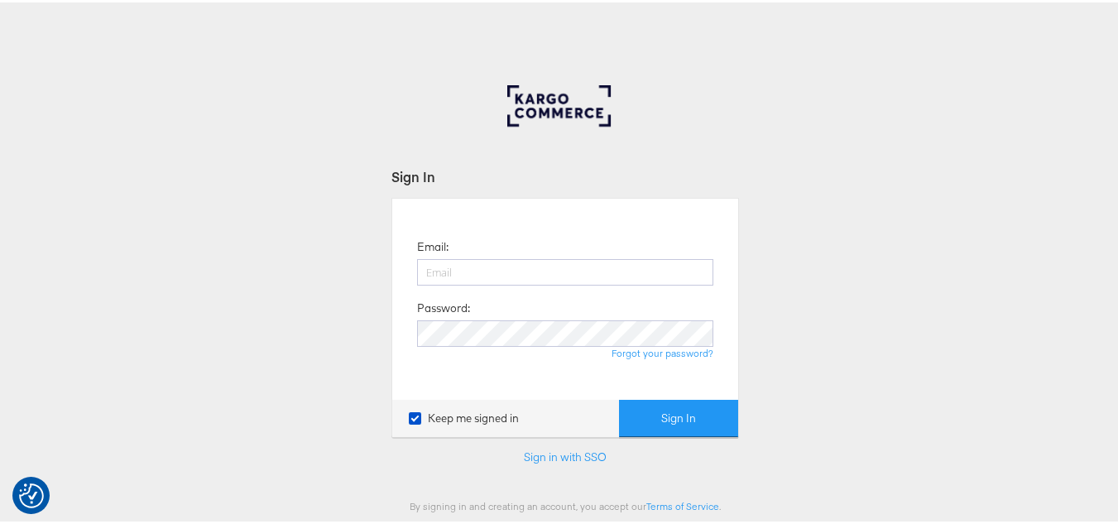
type input "[PERSON_NAME][EMAIL_ADDRESS][DOMAIN_NAME]"
click at [669, 397] on div "Email: [PERSON_NAME][EMAIL_ADDRESS][DOMAIN_NAME] Password: Forgot your password…" at bounding box center [566, 314] width 348 height 238
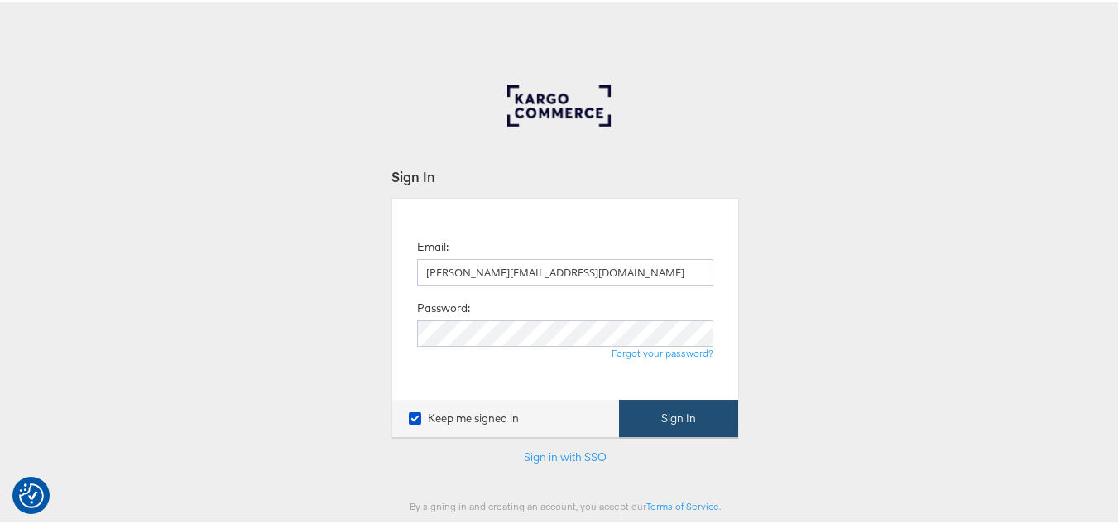
click at [670, 406] on button "Sign In" at bounding box center [678, 415] width 119 height 37
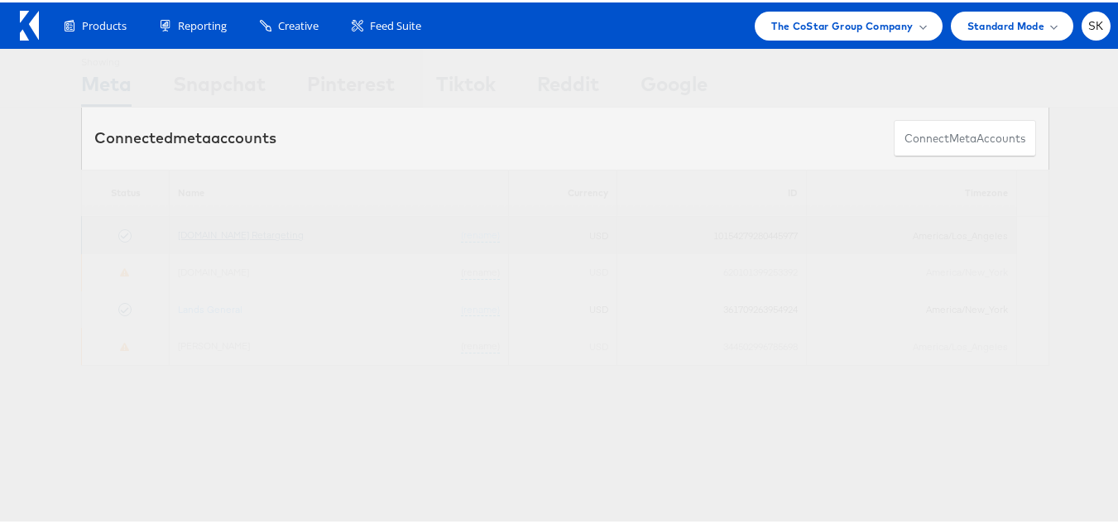
click at [267, 226] on link "[DOMAIN_NAME] Retargeting" at bounding box center [241, 232] width 126 height 12
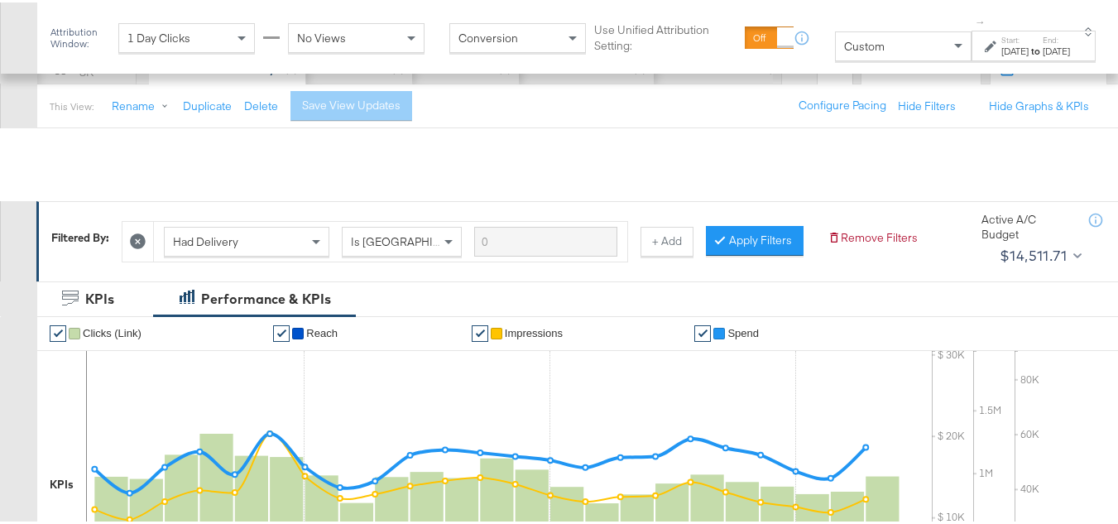
scroll to position [331, 0]
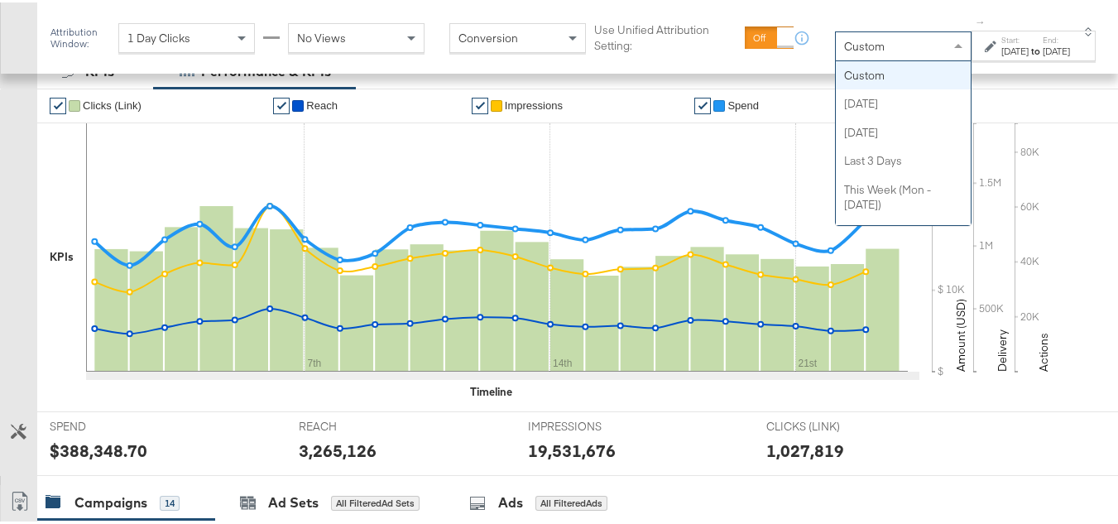
click at [844, 51] on span "Custom" at bounding box center [864, 43] width 41 height 15
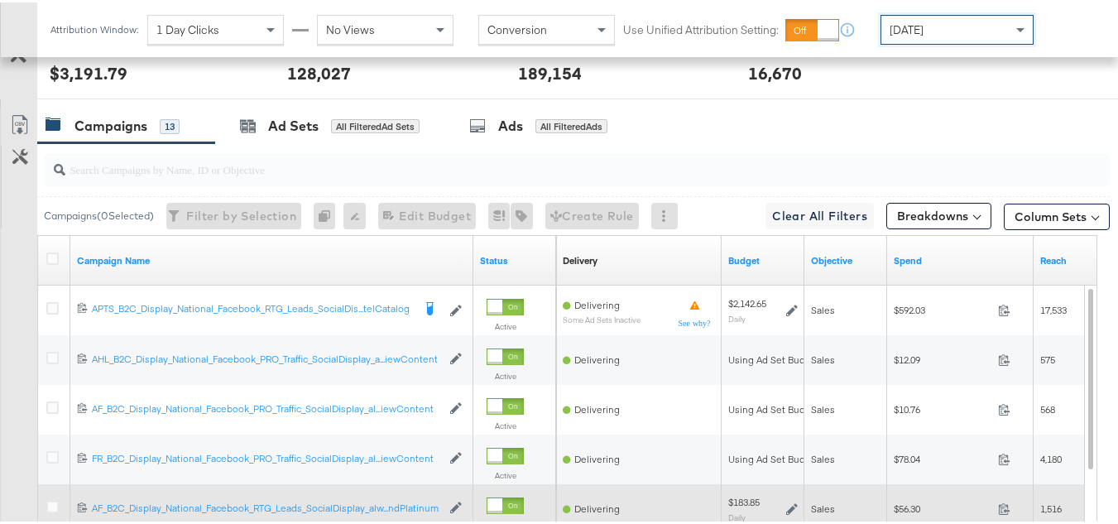
scroll to position [661, 0]
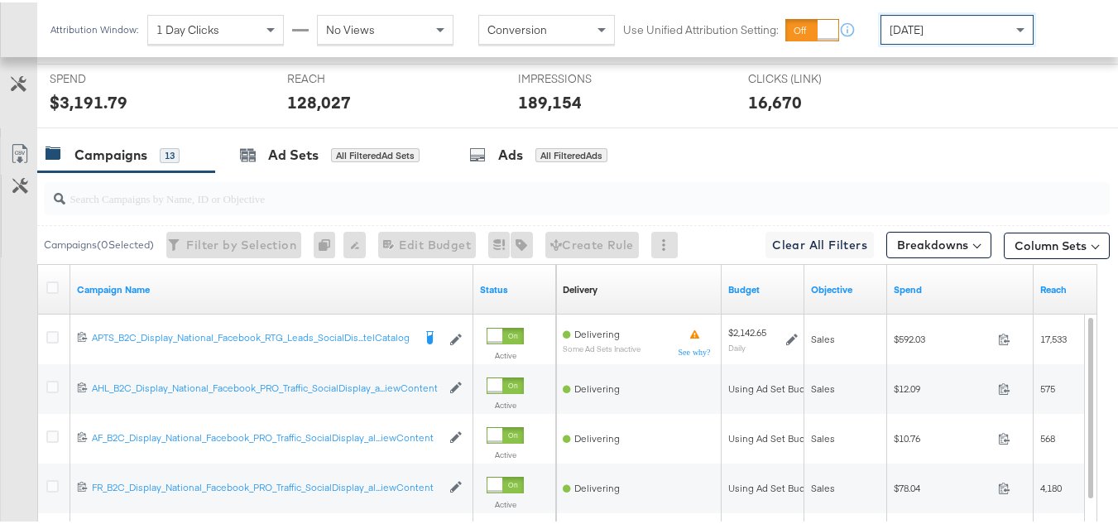
click at [272, 205] on input "search" at bounding box center [540, 189] width 950 height 32
paste input "APTS_B2C_Display_National_Facebook_RTG_Leads_SocialDisplay_Retargeting_Diamond_…"
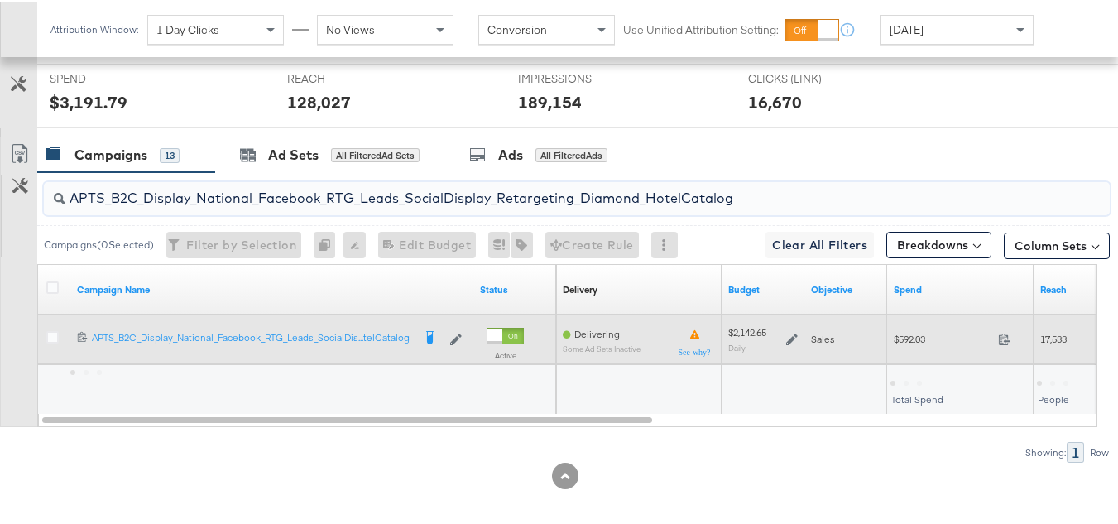
click at [912, 343] on span "$592.03" at bounding box center [943, 336] width 98 height 12
copy div "$592.03"
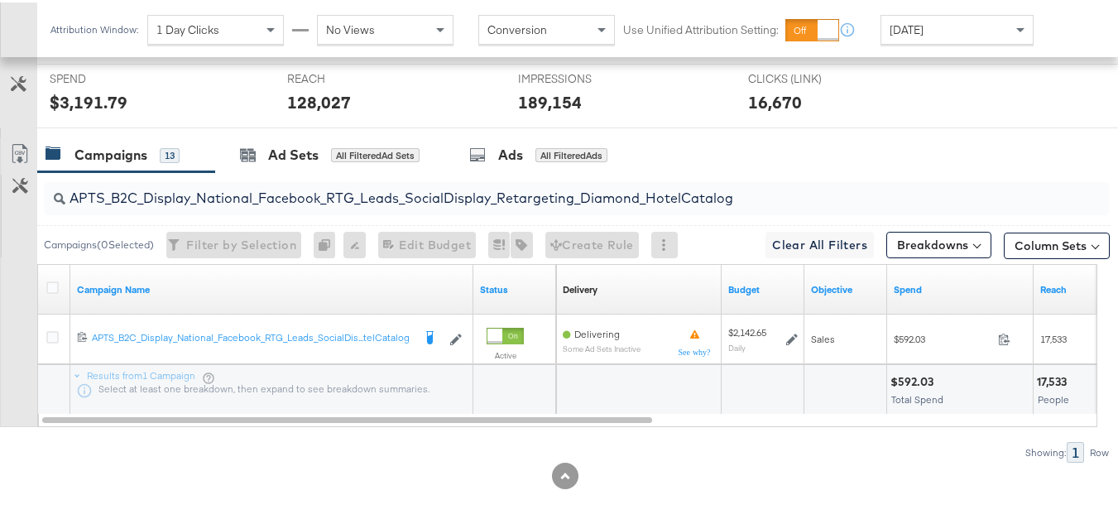
click at [344, 205] on input "APTS_B2C_Display_National_Facebook_RTG_Leads_SocialDisplay_Retargeting_Diamond_…" at bounding box center [540, 189] width 950 height 32
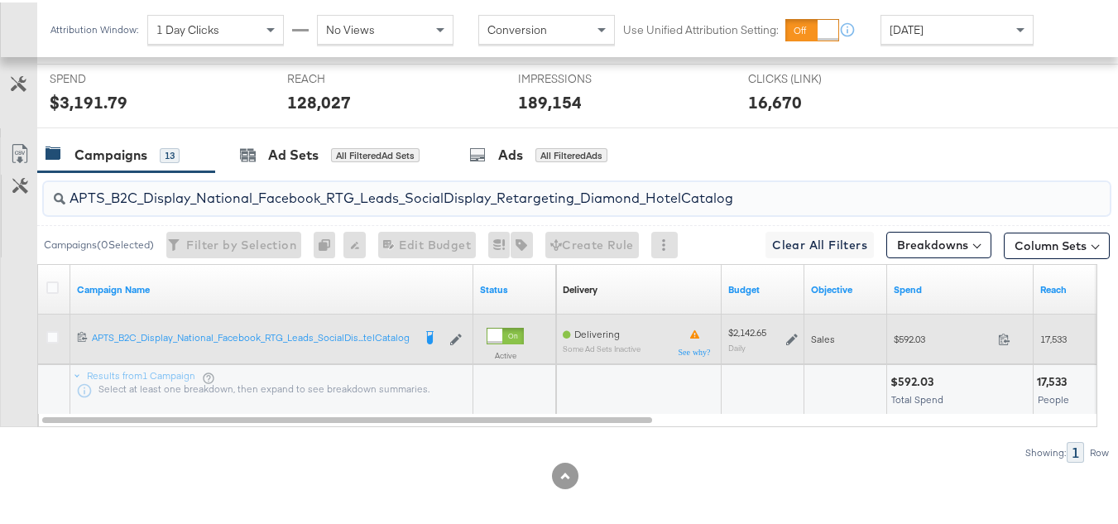
paste input "alwayson_Retargeting_DARE24_DiamondPlatinum"
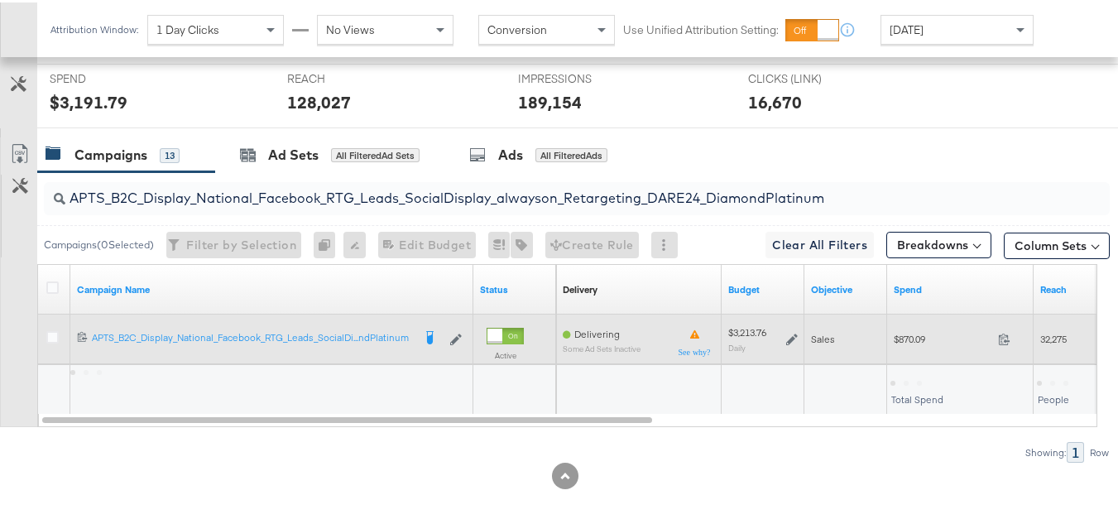
click at [920, 343] on span "$870.09" at bounding box center [943, 336] width 98 height 12
copy div "$870.09"
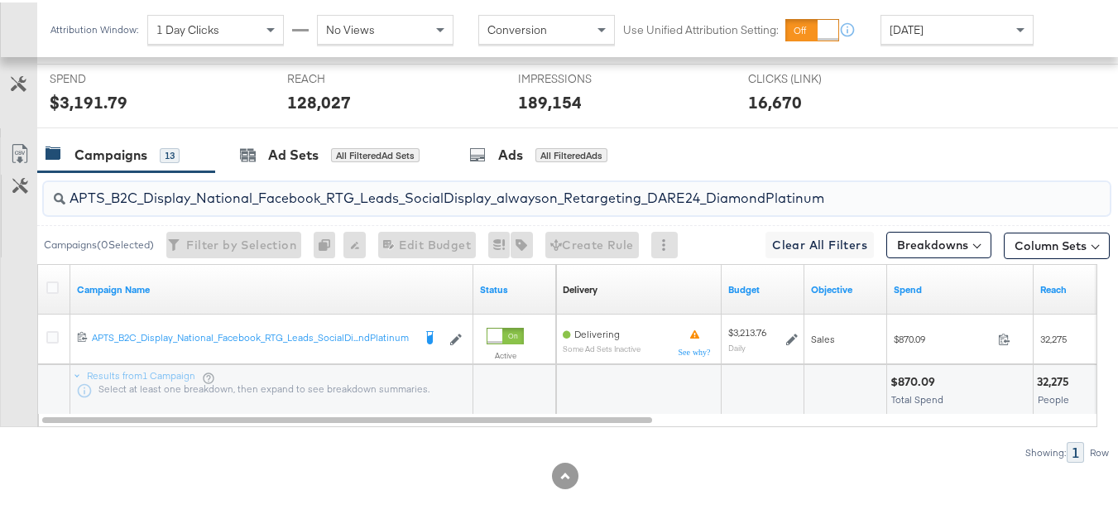
click at [348, 205] on input "APTS_B2C_Display_National_Facebook_RTG_Leads_SocialDisplay_alwayson_Retargeting…" at bounding box center [540, 189] width 950 height 32
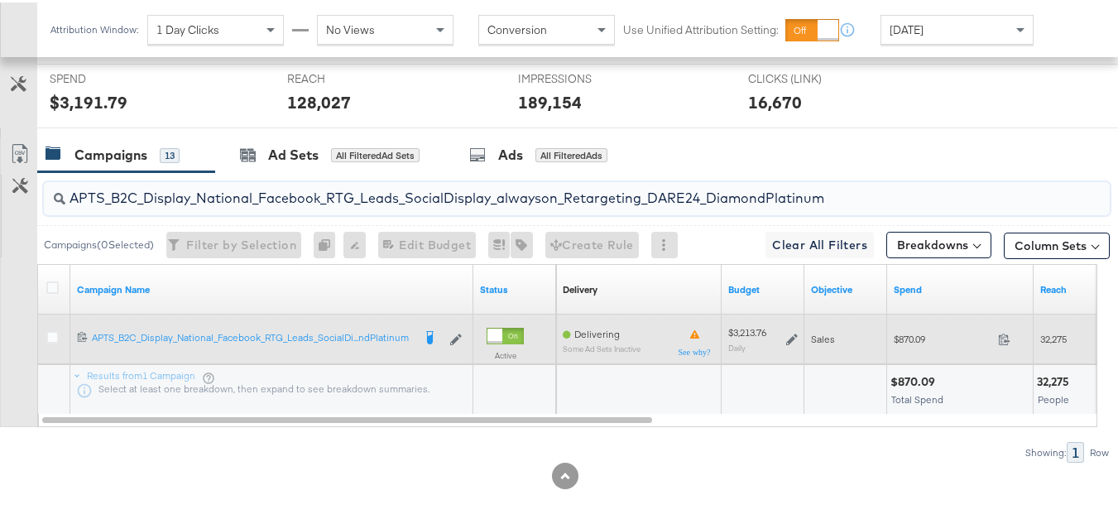
paste input "FR_B2C_Display_National_Facebook_RTG_Leads_SocialDisplay_alwayson_Retargeting_FR"
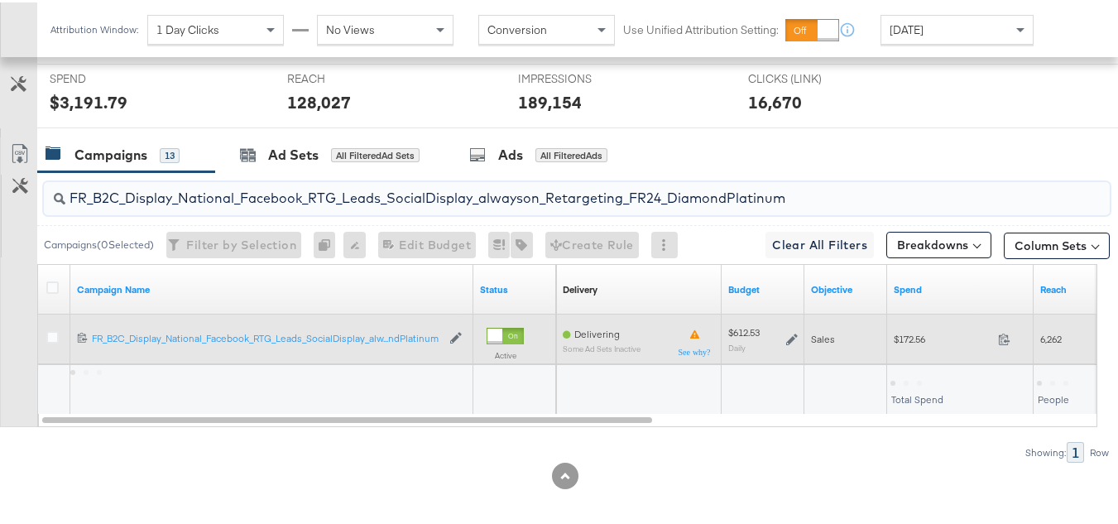
click at [901, 343] on span "$172.56" at bounding box center [943, 336] width 98 height 12
copy div "$172.56"
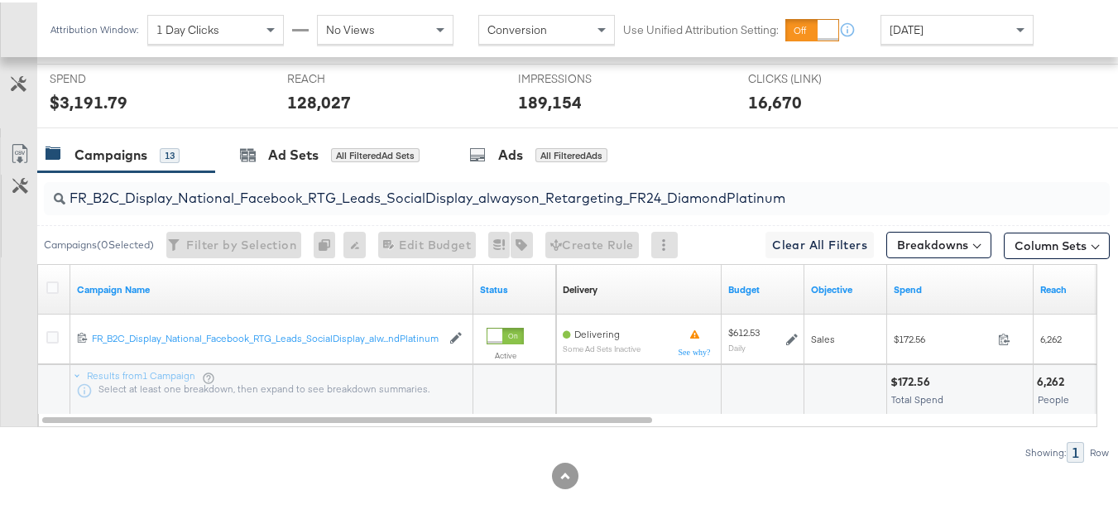
click at [414, 205] on input "FR_B2C_Display_National_Facebook_RTG_Leads_SocialDisplay_alwayson_Retargeting_F…" at bounding box center [540, 189] width 950 height 32
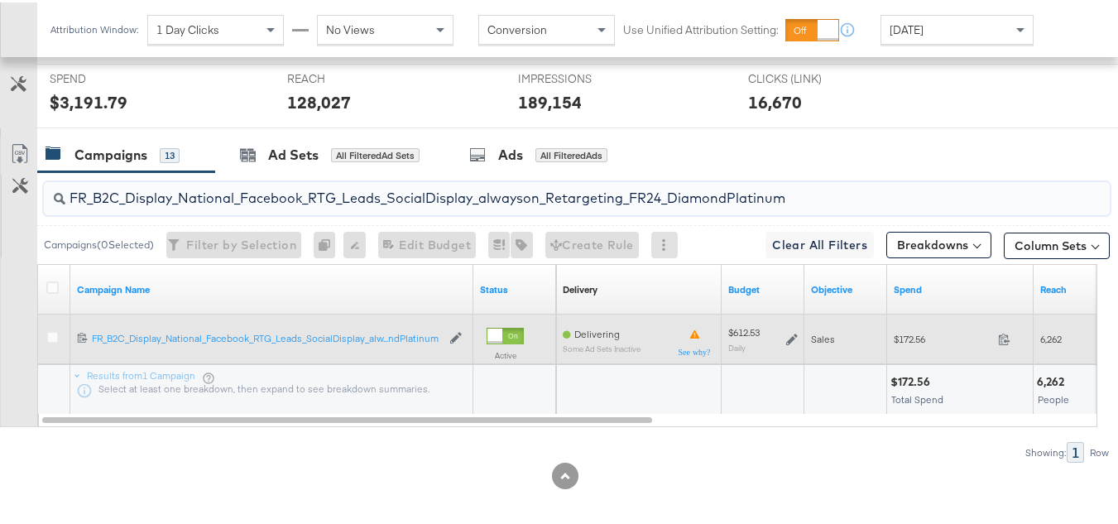
paste input "AF_B2C_Display_National_Facebook_RTG_Leads_SocialDisplay_alwayson_Retargeting_AF"
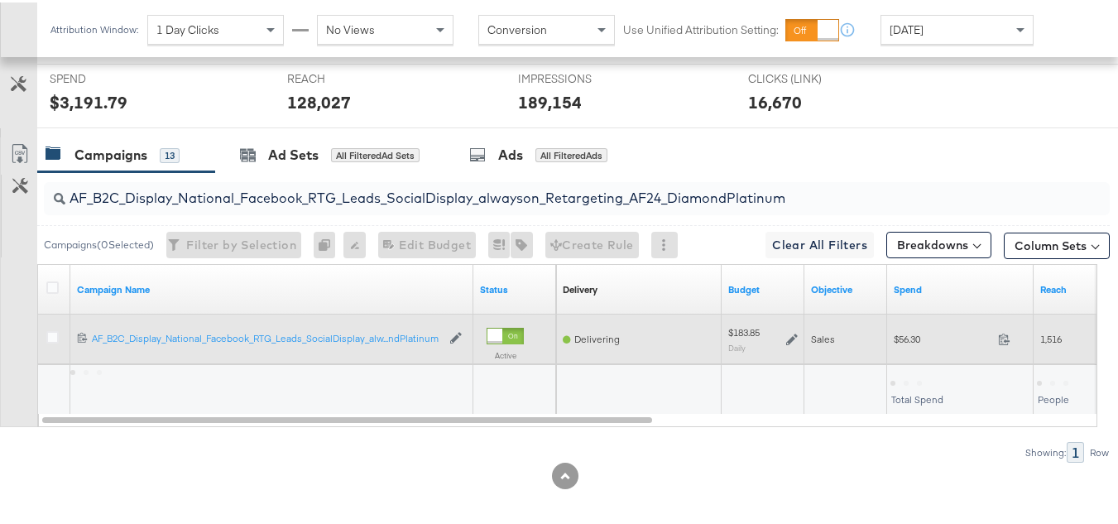
click at [910, 343] on span "$56.30" at bounding box center [943, 336] width 98 height 12
copy div "$56.30"
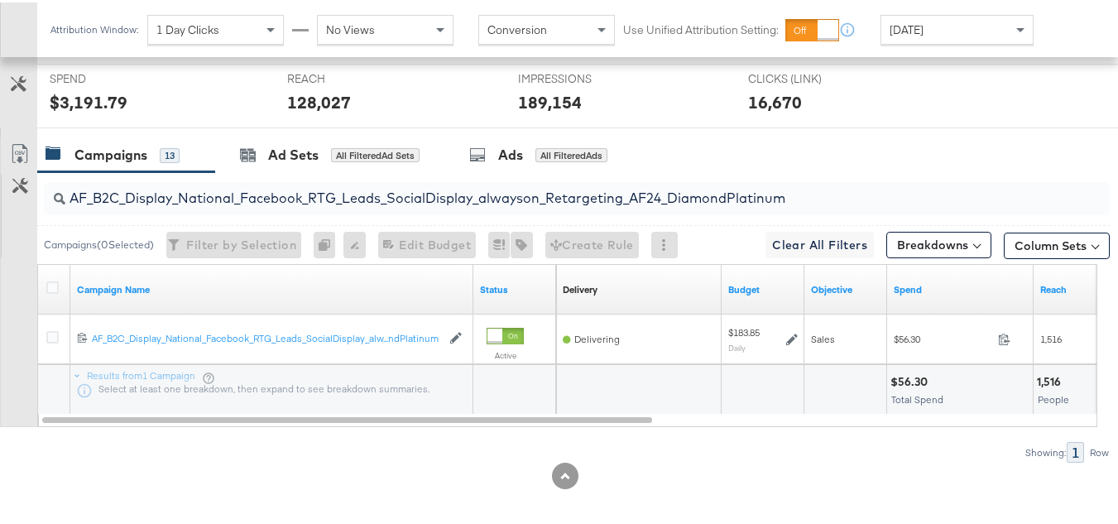
click at [385, 204] on input "AF_B2C_Display_National_Facebook_RTG_Leads_SocialDisplay_alwayson_Retargeting_A…" at bounding box center [540, 189] width 950 height 32
paste input "HL_B2C_Display_National_Facebook_RTG_Leads_SocialDisplay_alwayson_Retargeting_A…"
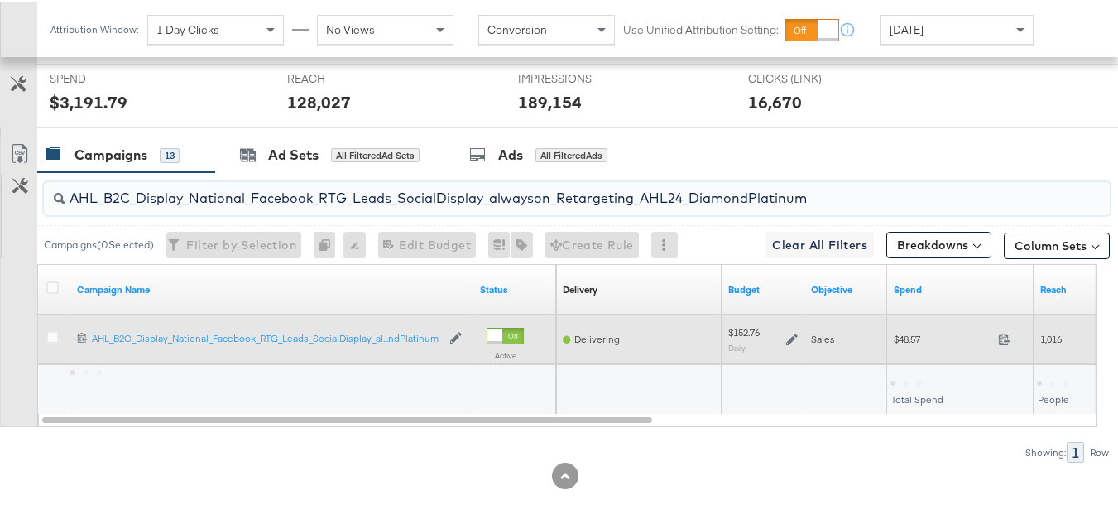
click at [900, 343] on span "$48.57" at bounding box center [943, 336] width 98 height 12
copy div "$48.57"
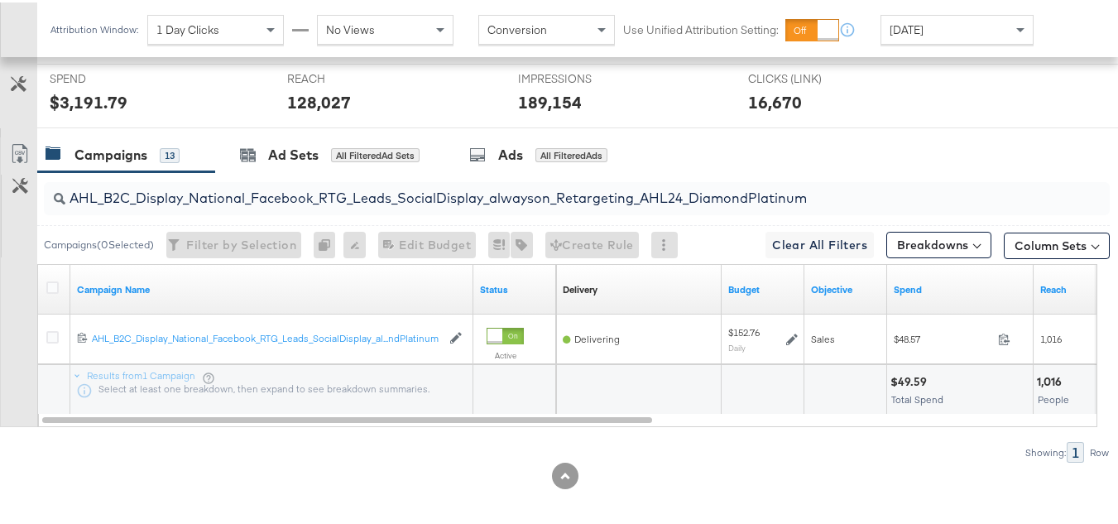
click at [390, 198] on input "AHL_B2C_Display_National_Facebook_RTG_Leads_SocialDisplay_alwayson_Retargeting_…" at bounding box center [540, 189] width 950 height 32
click at [389, 205] on input "AHL_B2C_Display_National_Facebook_RTG_Leads_SocialDisplay_alwayson_Retargeting_…" at bounding box center [540, 189] width 950 height 32
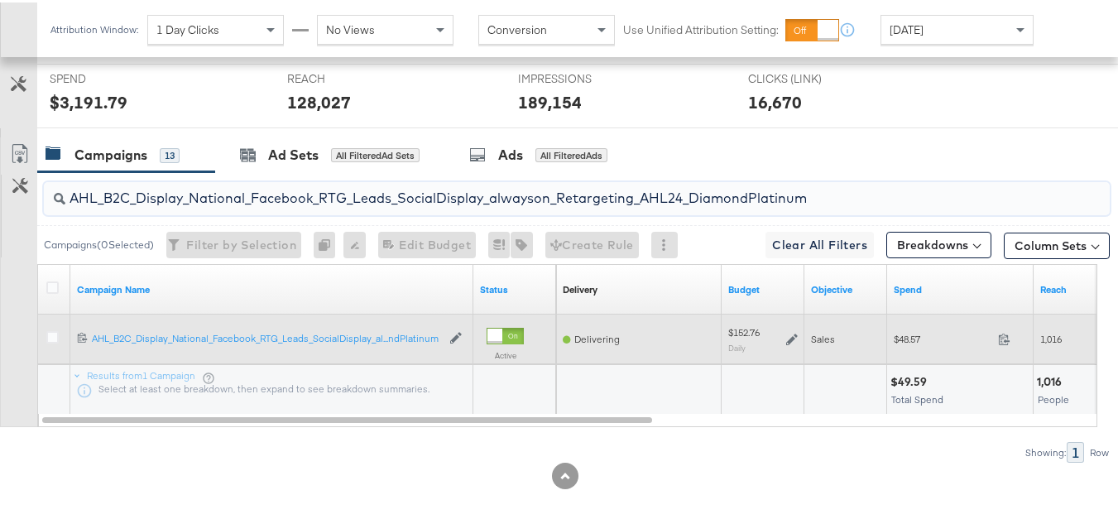
paste input "PTS_B2C_Display_National_Facebook_PRO_Traffic_SocialDisplay_alwayson_ASC_DARE24…"
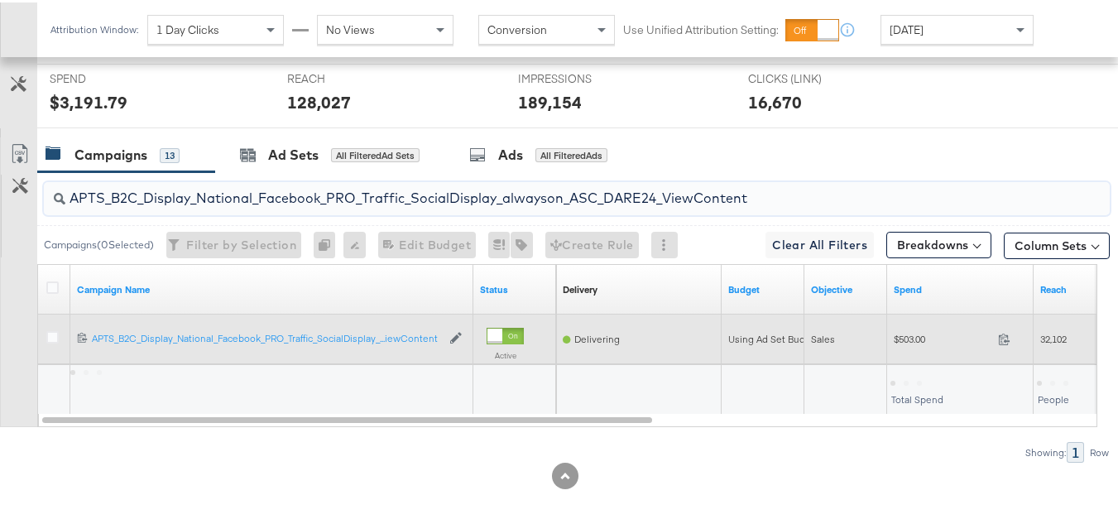
click at [889, 349] on div "$503.00 503" at bounding box center [960, 337] width 147 height 26
copy div "$503.00"
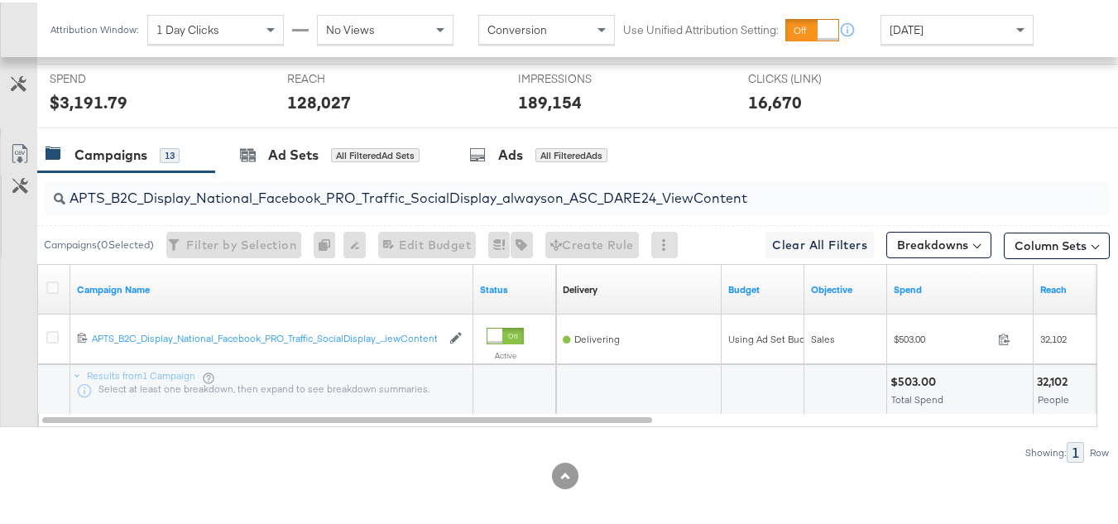
click at [387, 205] on input "APTS_B2C_Display_National_Facebook_PRO_Traffic_SocialDisplay_alwayson_ASC_DARE2…" at bounding box center [540, 189] width 950 height 32
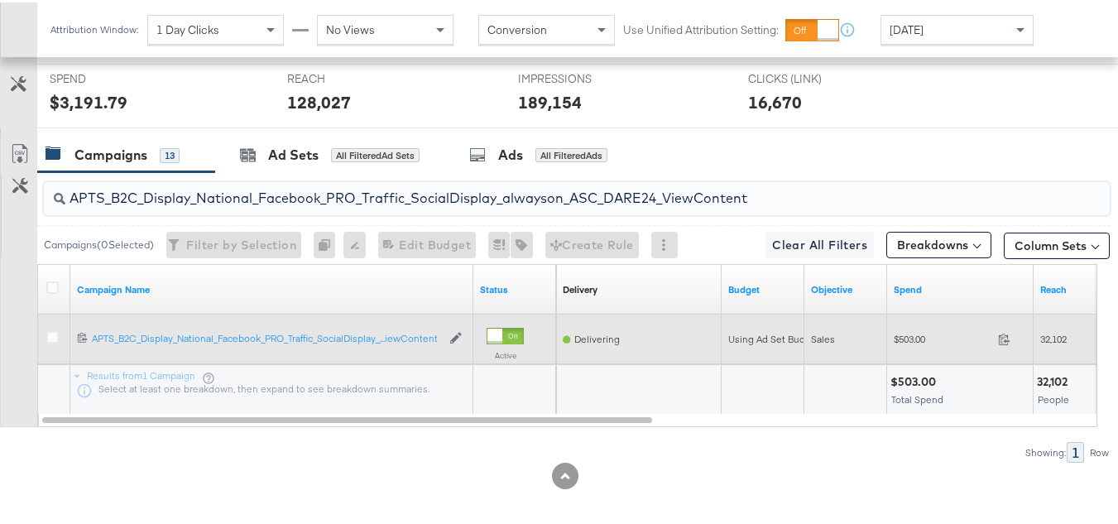
paste input "Leads_SocialDisplay_alwayson_ASC_DARE24_Purchase"
click at [902, 343] on span "$429.54" at bounding box center [943, 336] width 98 height 12
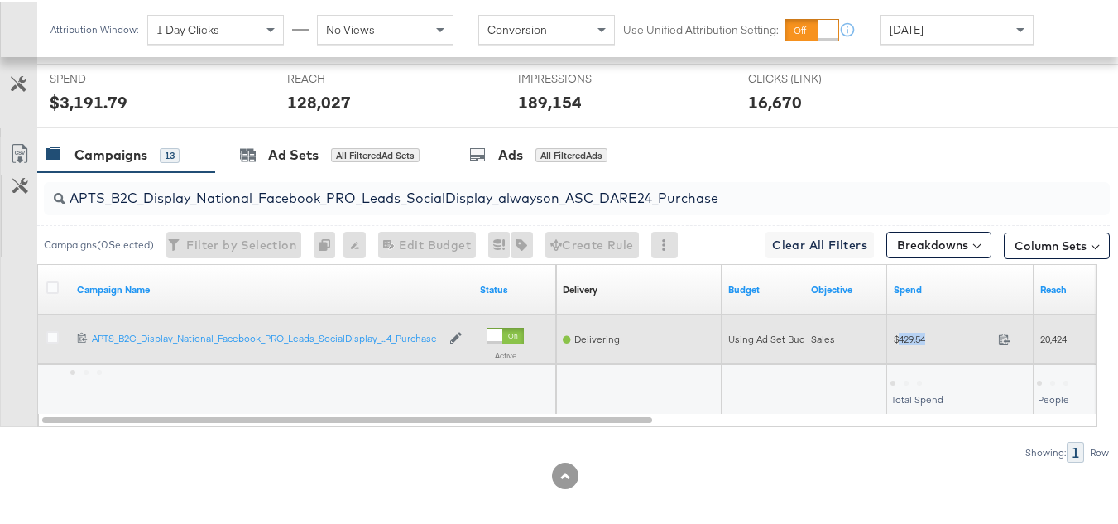
click at [902, 343] on span "$429.54" at bounding box center [943, 336] width 98 height 12
copy div "$429.54"
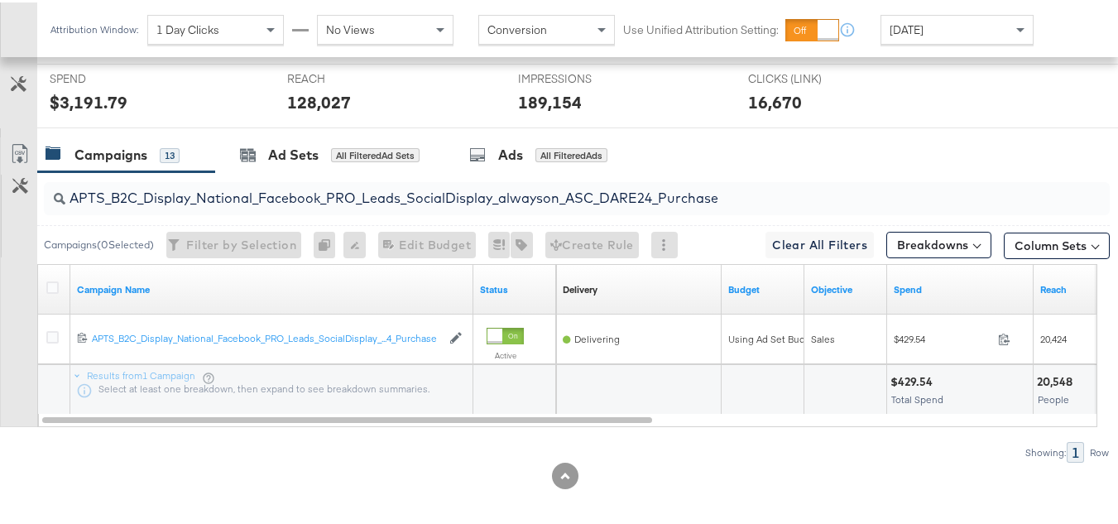
click at [425, 205] on input "APTS_B2C_Display_National_Facebook_PRO_Leads_SocialDisplay_alwayson_ASC_DARE24_…" at bounding box center [540, 189] width 950 height 32
paste input "F_B2C_Display_National_Facebook_PRO_Traffic_SocialDisplay_alwayson_ASC_AF24_Vie…"
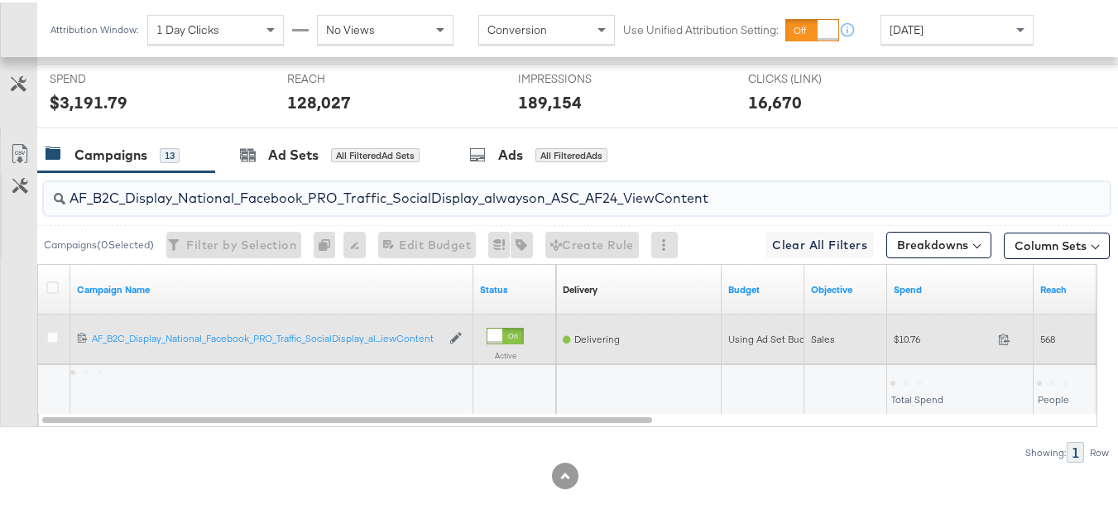
click at [908, 343] on span "$10.76" at bounding box center [943, 336] width 98 height 12
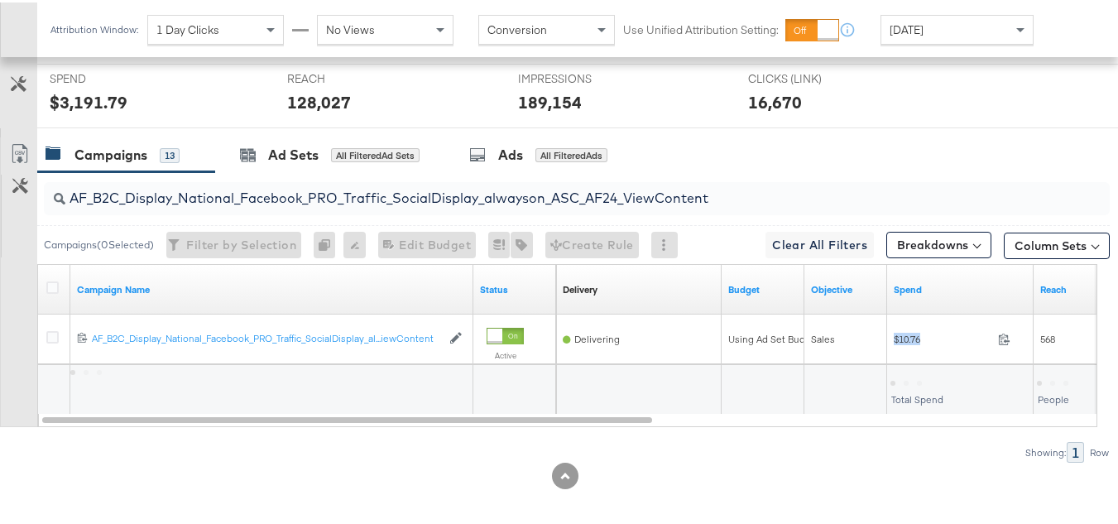
copy div "$10.76"
click at [387, 205] on input "AF_B2C_Display_National_Facebook_PRO_Traffic_SocialDisplay_alwayson_ASC_AF24_Vi…" at bounding box center [540, 189] width 950 height 32
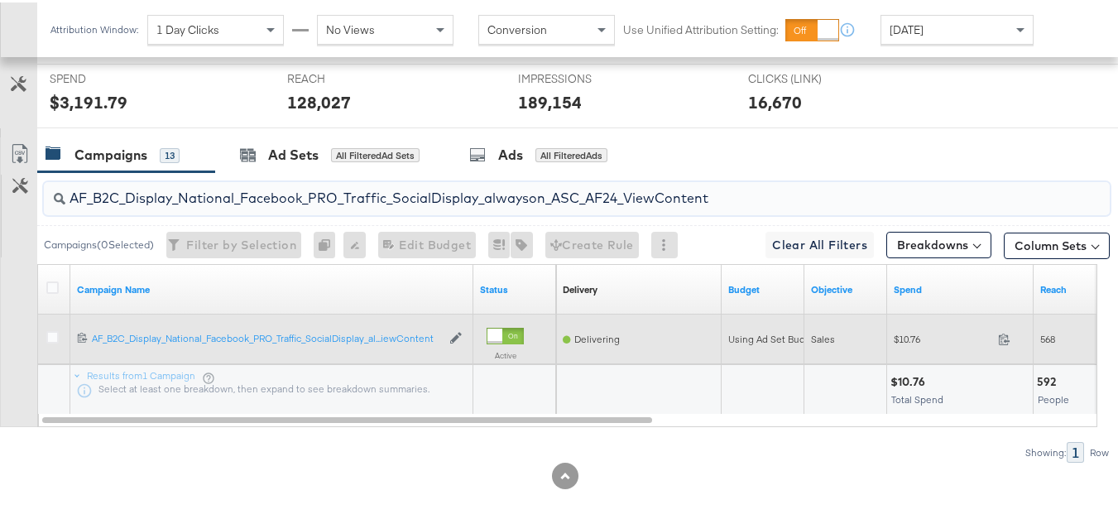
paste input "FR_B2C_Display_National_Facebook_PRO_Traffic_SocialDisplay_alwayson_ASC_FR"
click at [909, 343] on span "$78.04" at bounding box center [943, 336] width 98 height 12
copy div "$78.04"
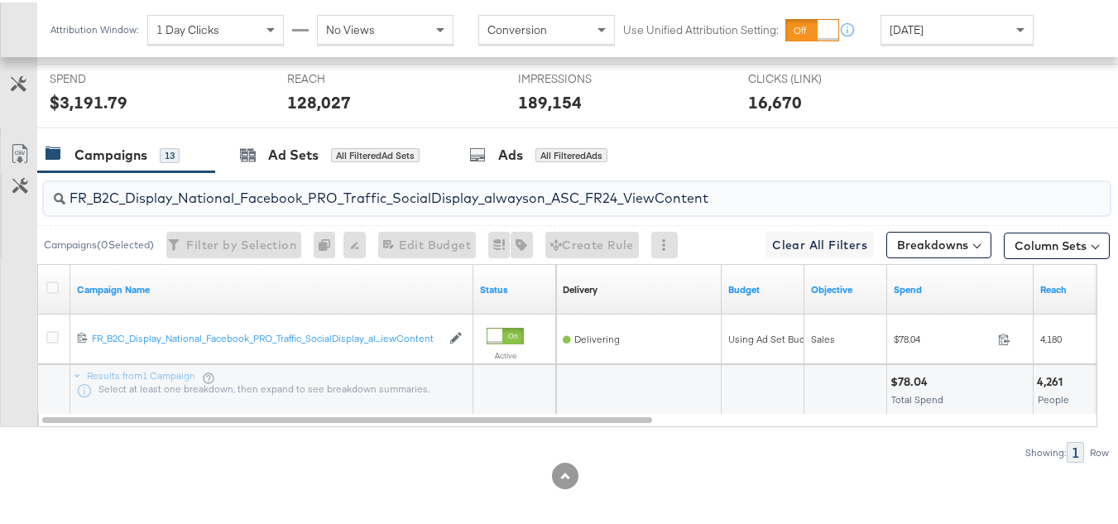
click at [452, 205] on input "FR_B2C_Display_National_Facebook_PRO_Traffic_SocialDisplay_alwayson_ASC_FR24_Vi…" at bounding box center [540, 189] width 950 height 32
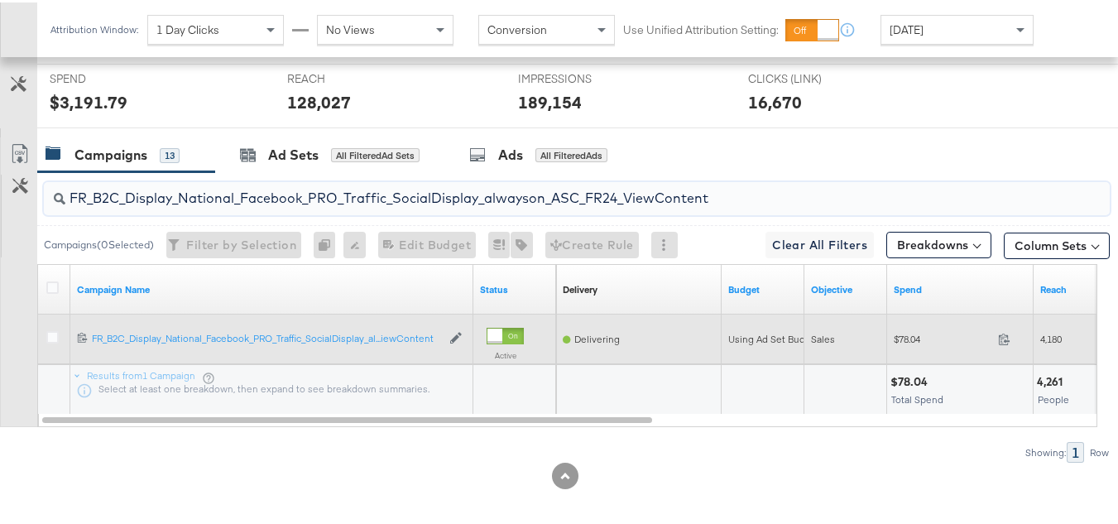
paste input "AHL_B2C_Display_National_Facebook_PRO_Traffic_SocialDisplay_alwayson_ASC_AHL"
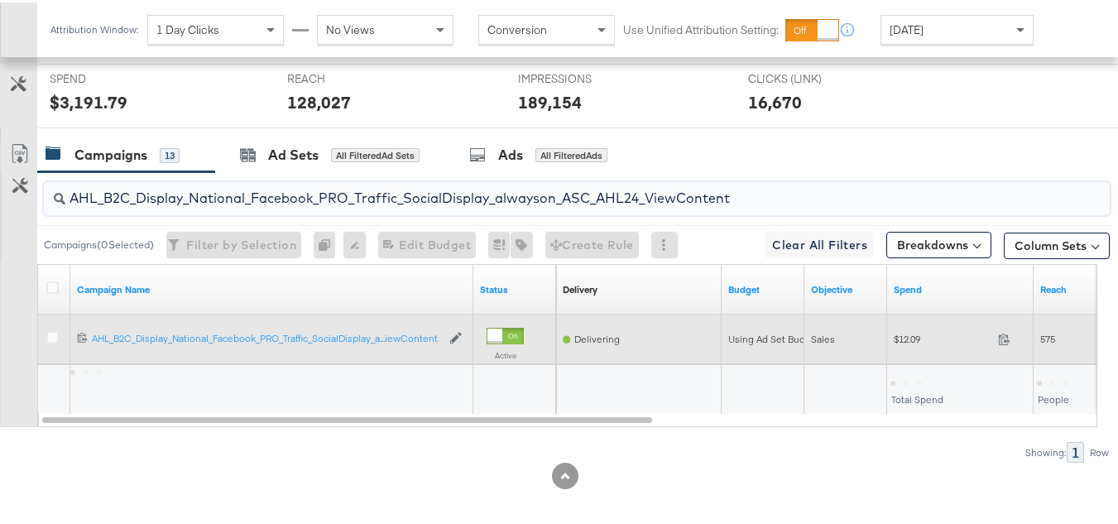
type input "AHL_B2C_Display_National_Facebook_PRO_Traffic_SocialDisplay_alwayson_ASC_AHL24_…"
click at [893, 349] on div "$12.09 12.09" at bounding box center [960, 337] width 147 height 26
copy div "$12.09"
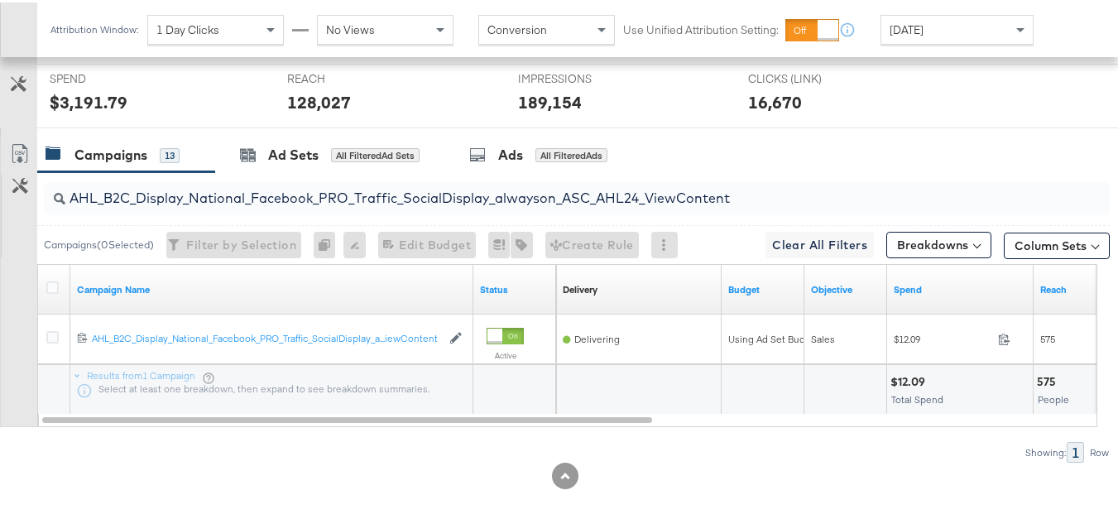
click at [953, 387] on div at bounding box center [979, 380] width 99 height 16
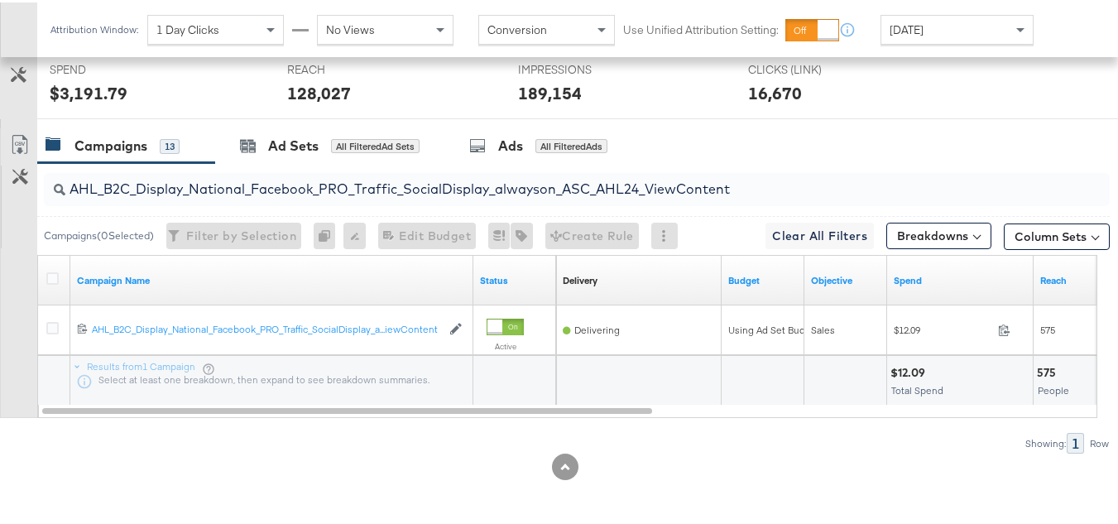
scroll to position [0, 0]
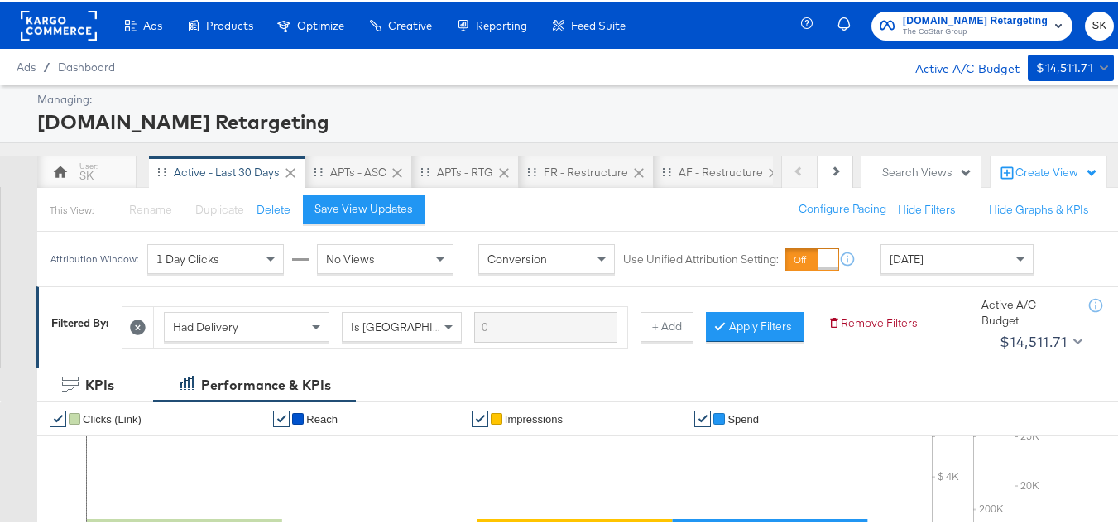
click at [937, 28] on span "The CoStar Group" at bounding box center [975, 29] width 145 height 13
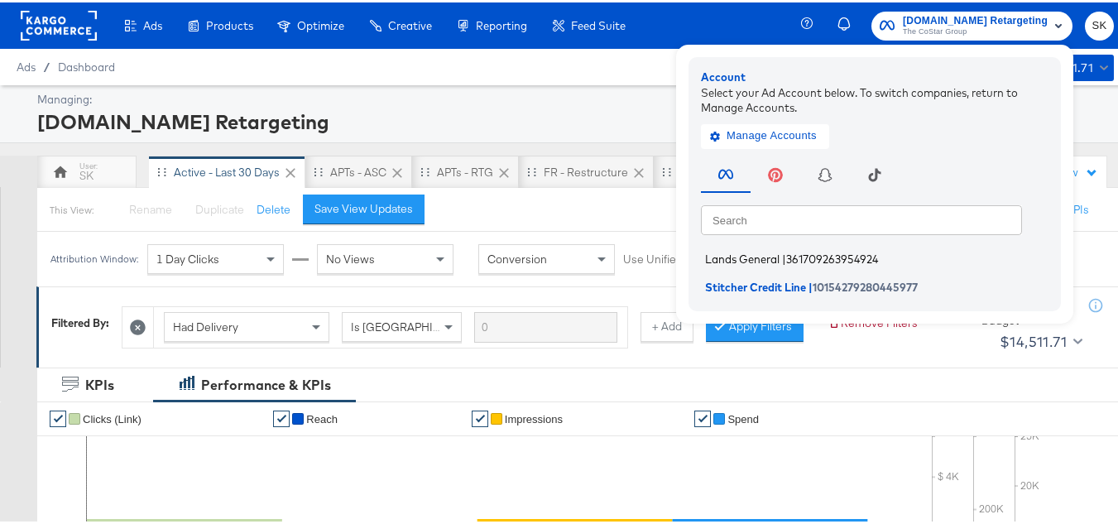
click at [780, 265] on li "Lands General | 361709263954924" at bounding box center [879, 257] width 356 height 24
click at [782, 258] on span "|" at bounding box center [784, 256] width 4 height 13
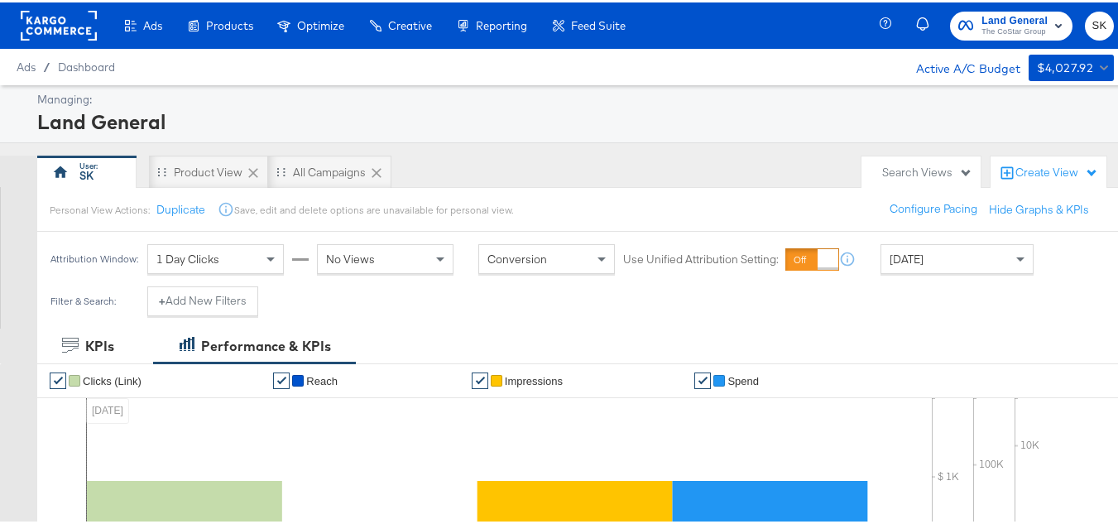
click at [1009, 103] on div "Managing:" at bounding box center [573, 97] width 1073 height 16
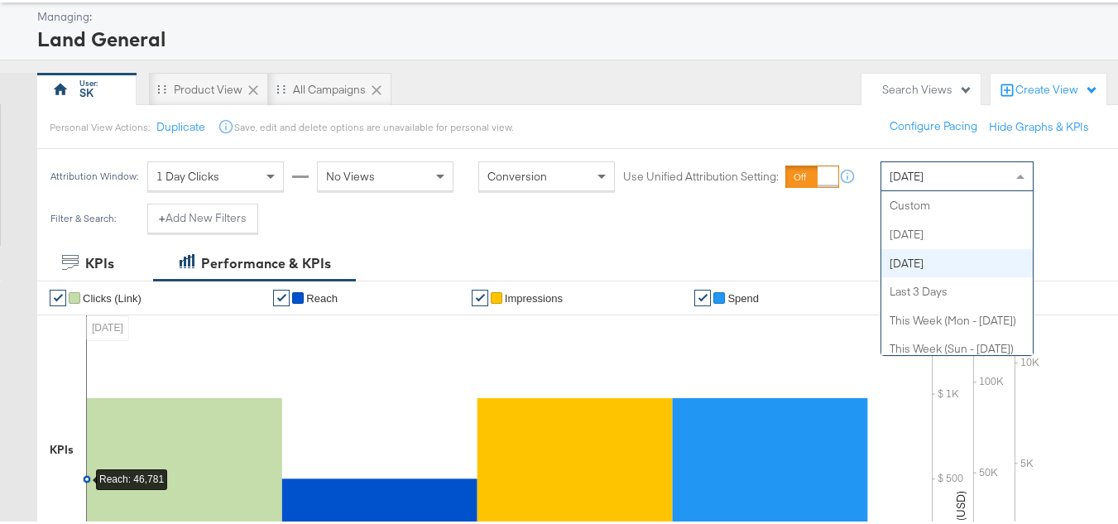
click at [924, 181] on span "[DATE]" at bounding box center [907, 173] width 34 height 15
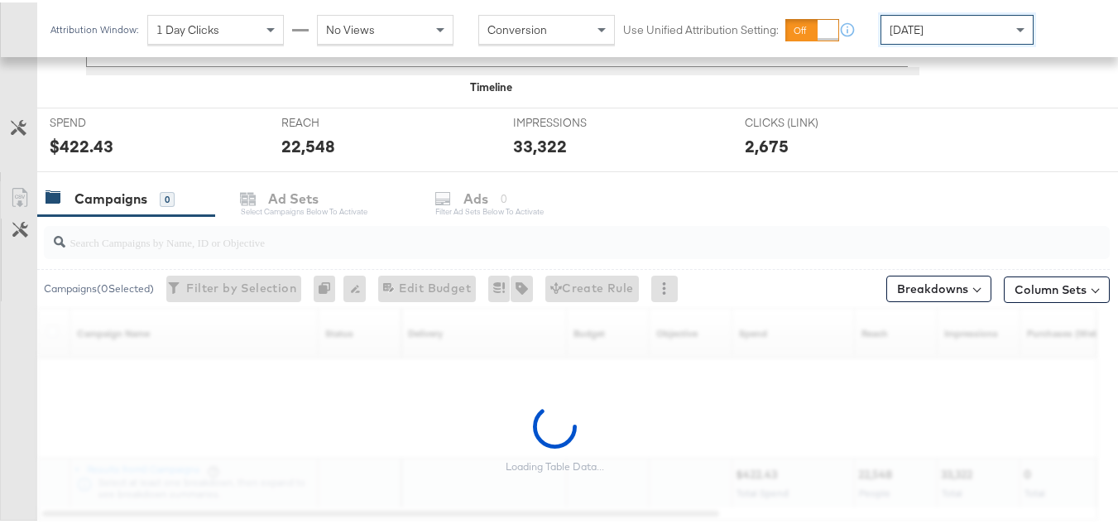
scroll to position [682, 0]
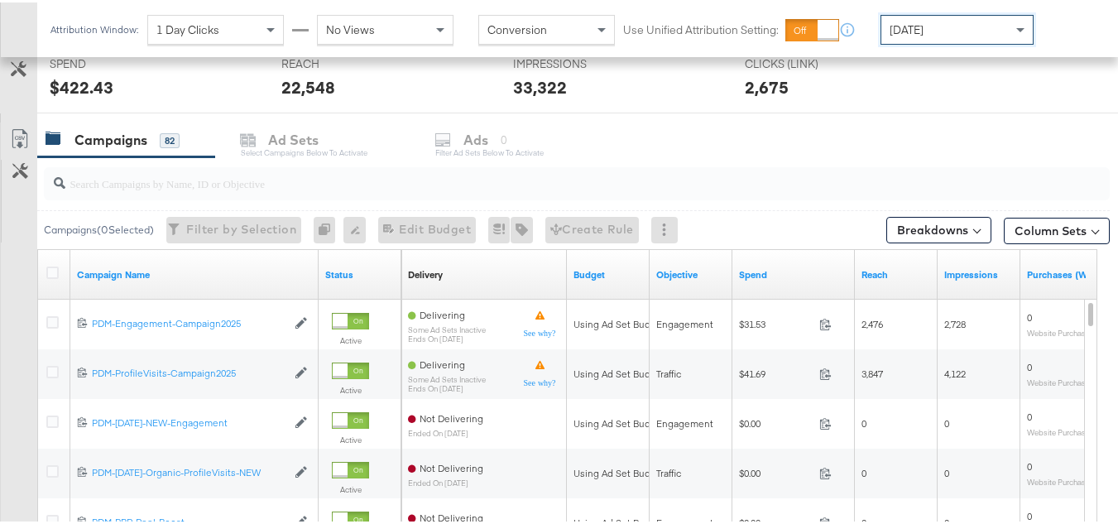
click at [256, 175] on input "search" at bounding box center [540, 174] width 950 height 32
paste input "B2C_LAND_KC_RT_Sig_24"
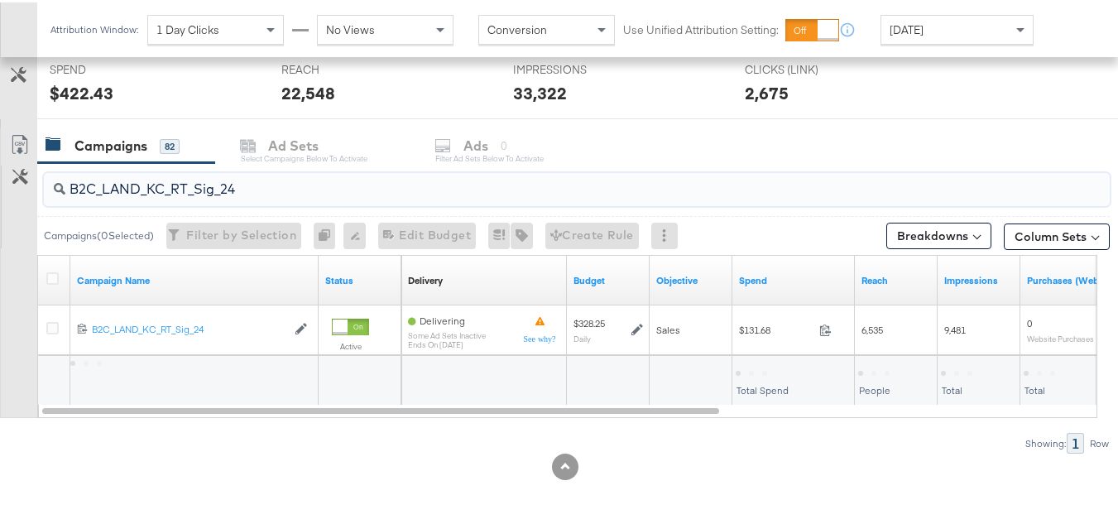
scroll to position [632, 0]
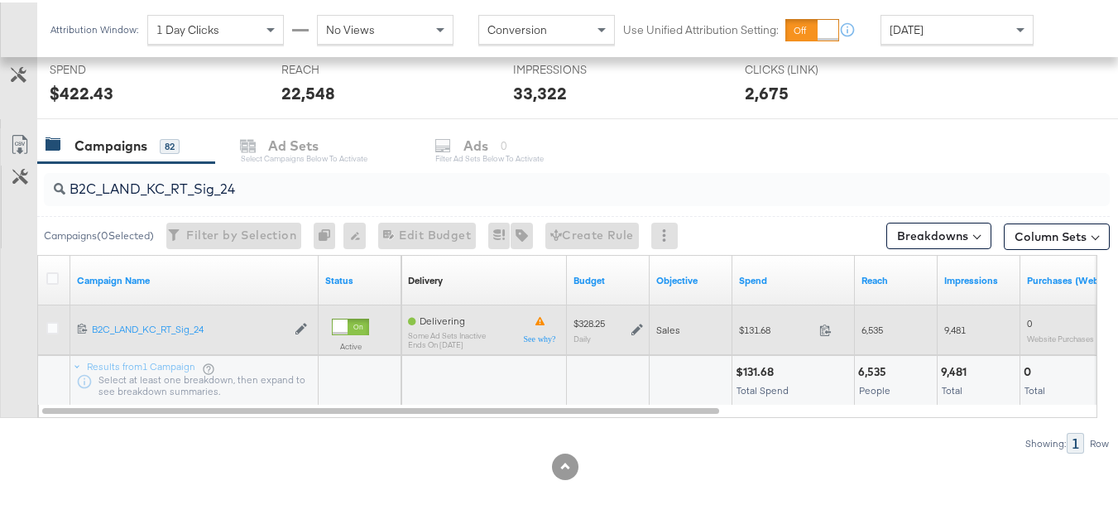
click at [752, 326] on span "$131.68" at bounding box center [776, 327] width 74 height 12
copy div "$131.68"
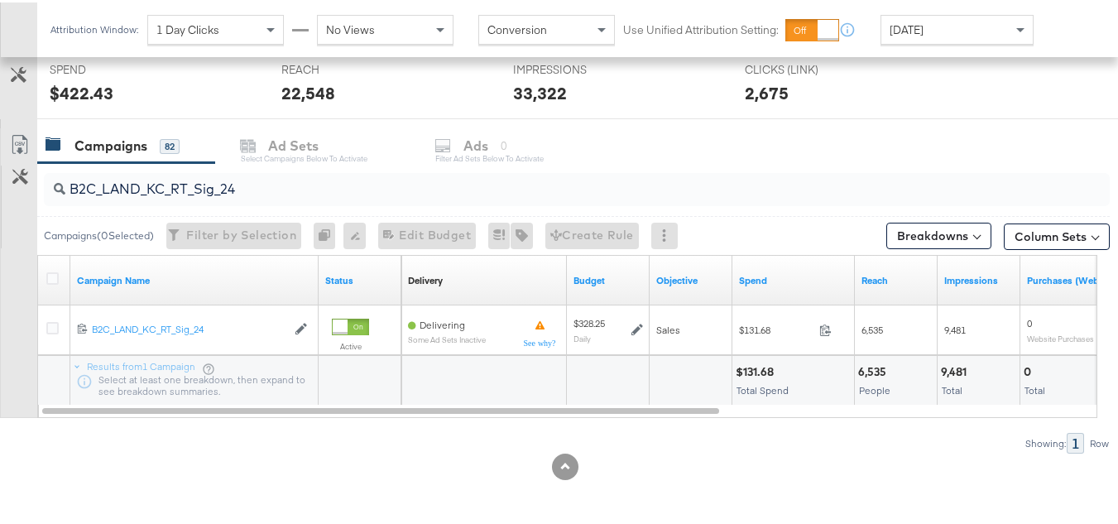
click at [343, 183] on input "B2C_LAND_KC_RT_Sig_24" at bounding box center [540, 180] width 950 height 32
paste input "B_Ecommerce_KC_Retargeting_LW&LOA_Traffic"
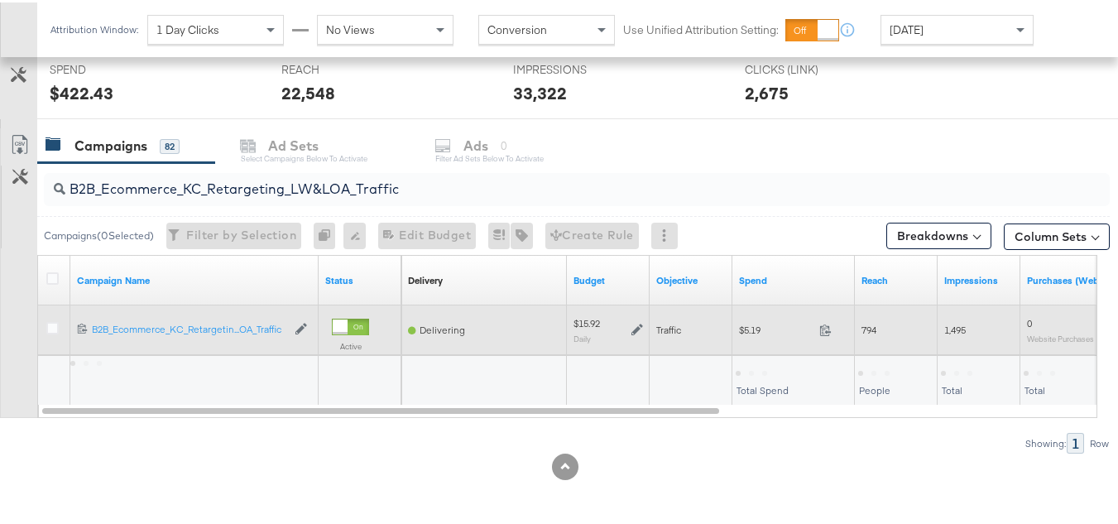
click at [754, 327] on span "$5.19" at bounding box center [776, 327] width 74 height 12
copy div "$5.19"
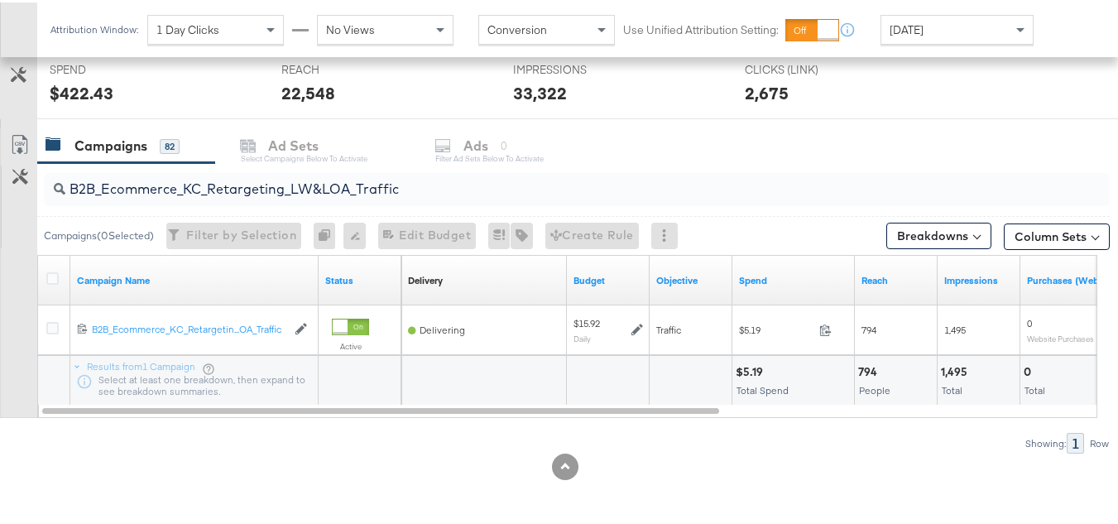
click at [327, 176] on input "B2B_Ecommerce_KC_Retargeting_LW&LOA_Traffic" at bounding box center [540, 180] width 950 height 32
paste input "KC_Retargeting_Prospects & Clients_Conversions"
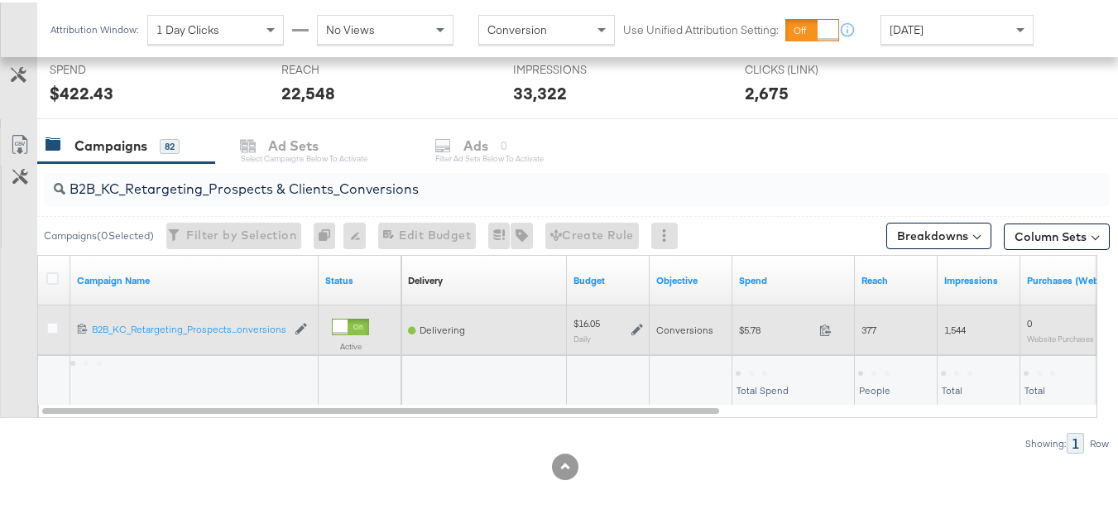
click at [755, 324] on span "$5.78" at bounding box center [776, 327] width 74 height 12
copy div "$5.78"
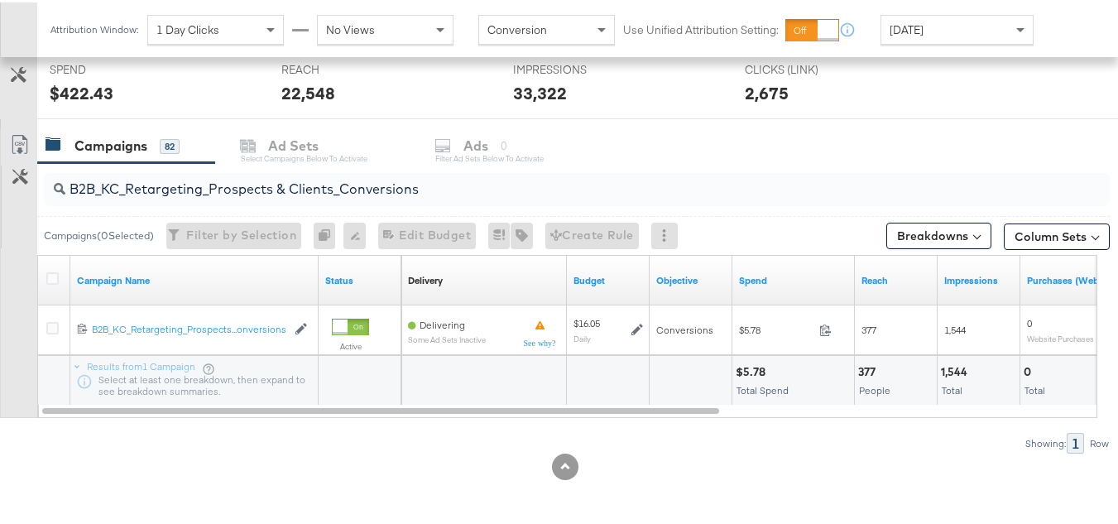
click at [329, 183] on input "B2B_KC_Retargeting_Prospects & Clients_Conversions" at bounding box center [540, 180] width 950 height 32
paste input "C_LAND_KC_Pros_Sig"
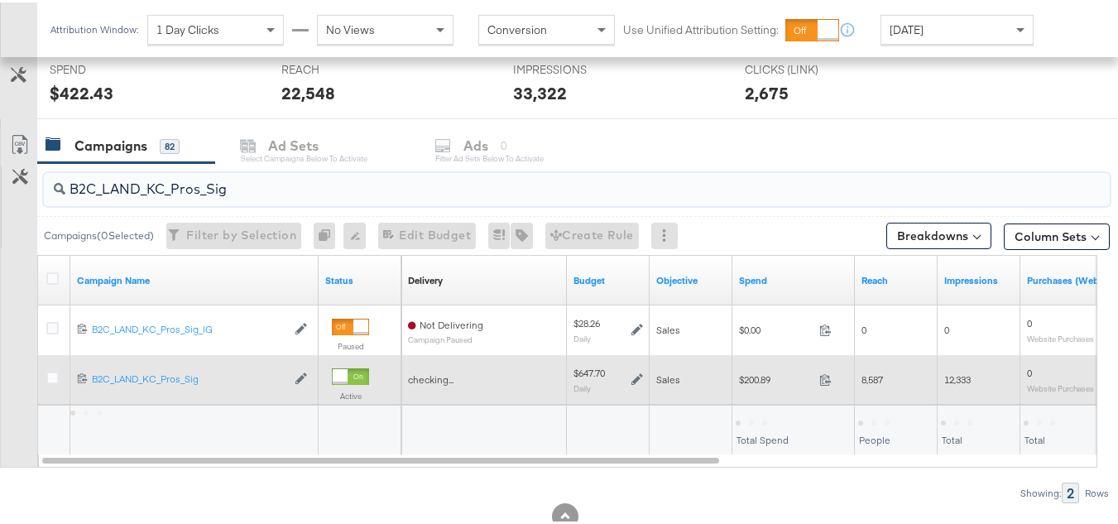
type input "B2C_LAND_KC_Pros_Sig"
click at [758, 381] on span "$200.89" at bounding box center [776, 377] width 74 height 12
copy div "$200.89"
